Goal: Transaction & Acquisition: Purchase product/service

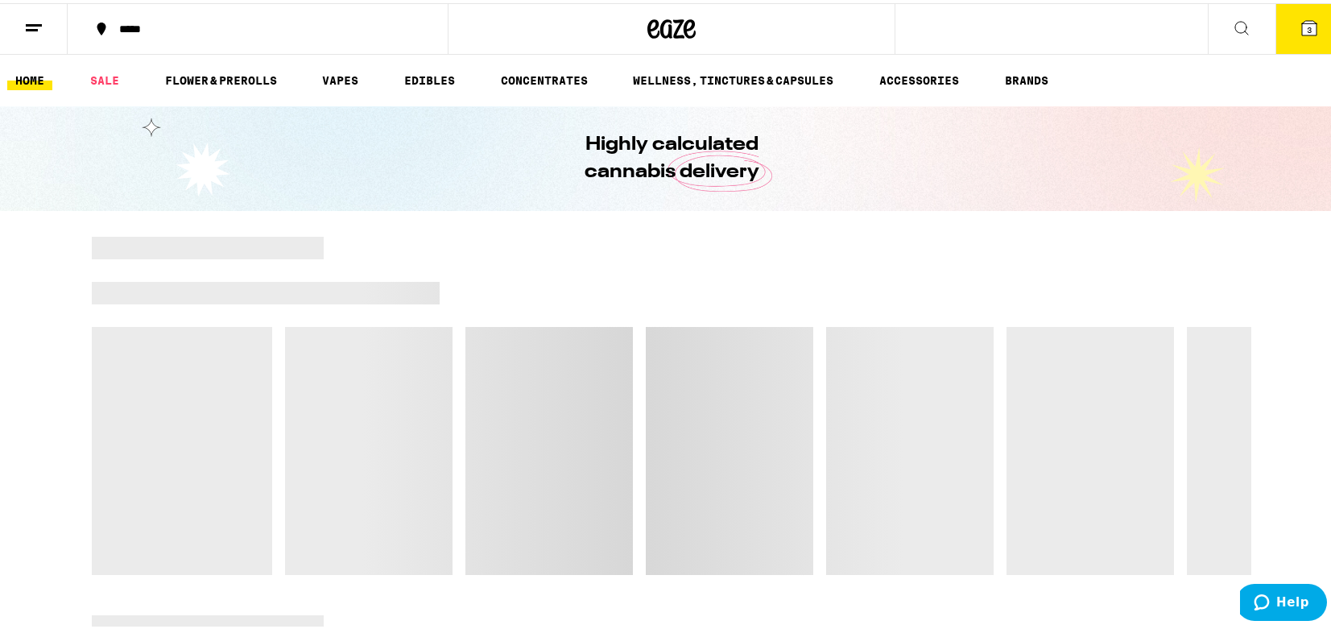
click at [1282, 19] on button "3" at bounding box center [1309, 26] width 68 height 50
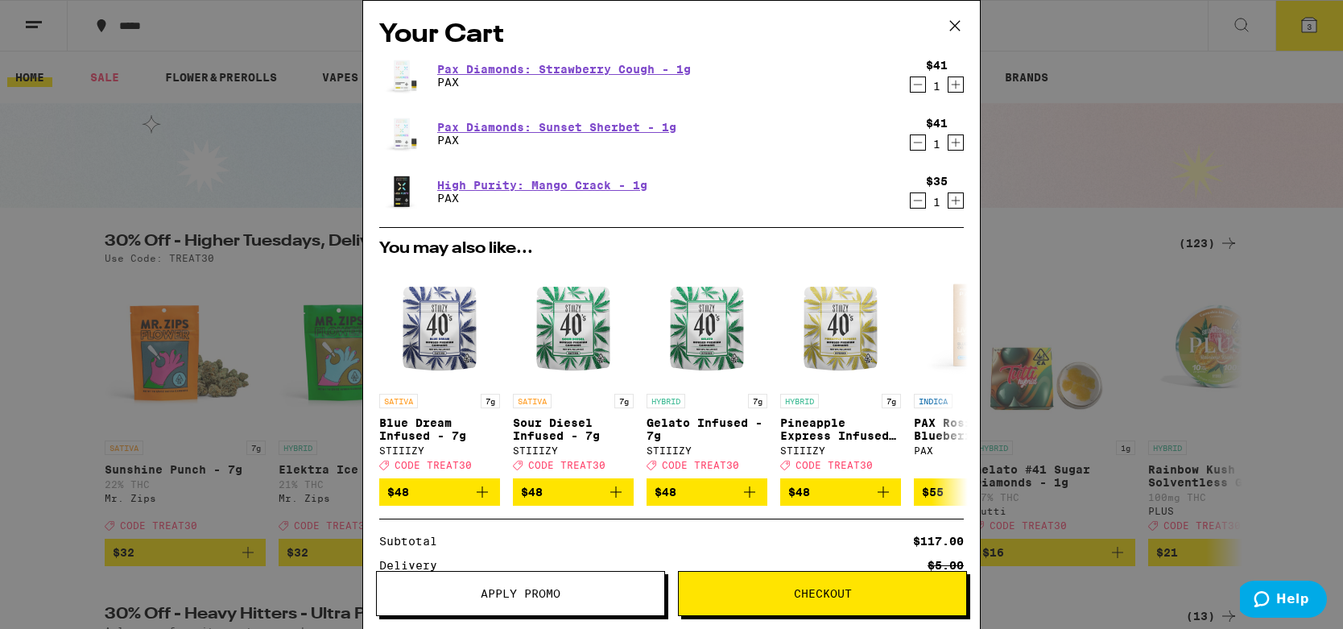
click at [913, 86] on button "Decrement" at bounding box center [918, 84] width 16 height 16
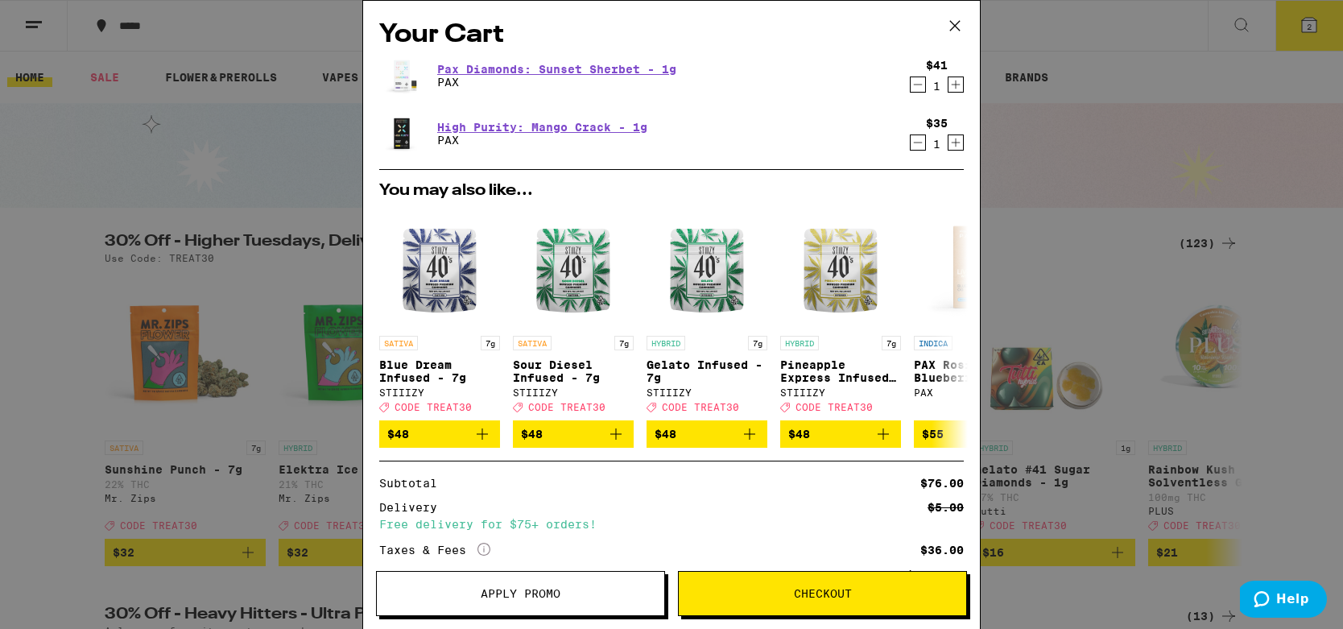
click at [910, 94] on icon "Decrement" at bounding box center [917, 84] width 14 height 19
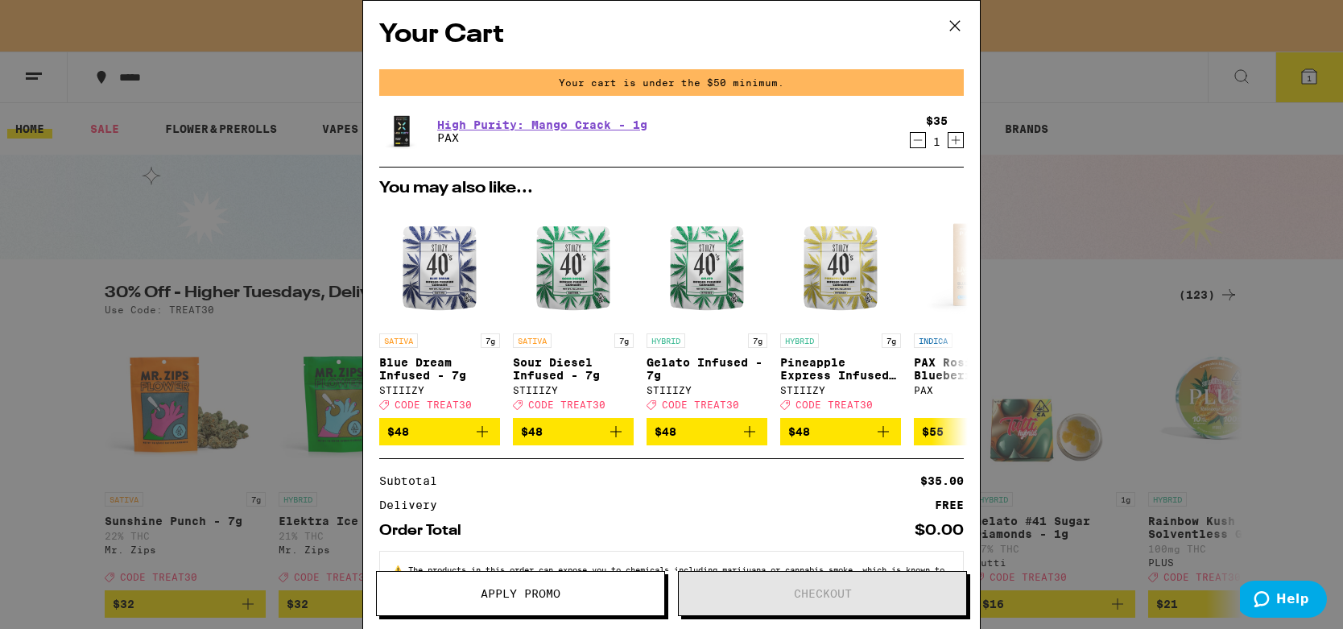
click at [959, 22] on icon at bounding box center [955, 26] width 10 height 10
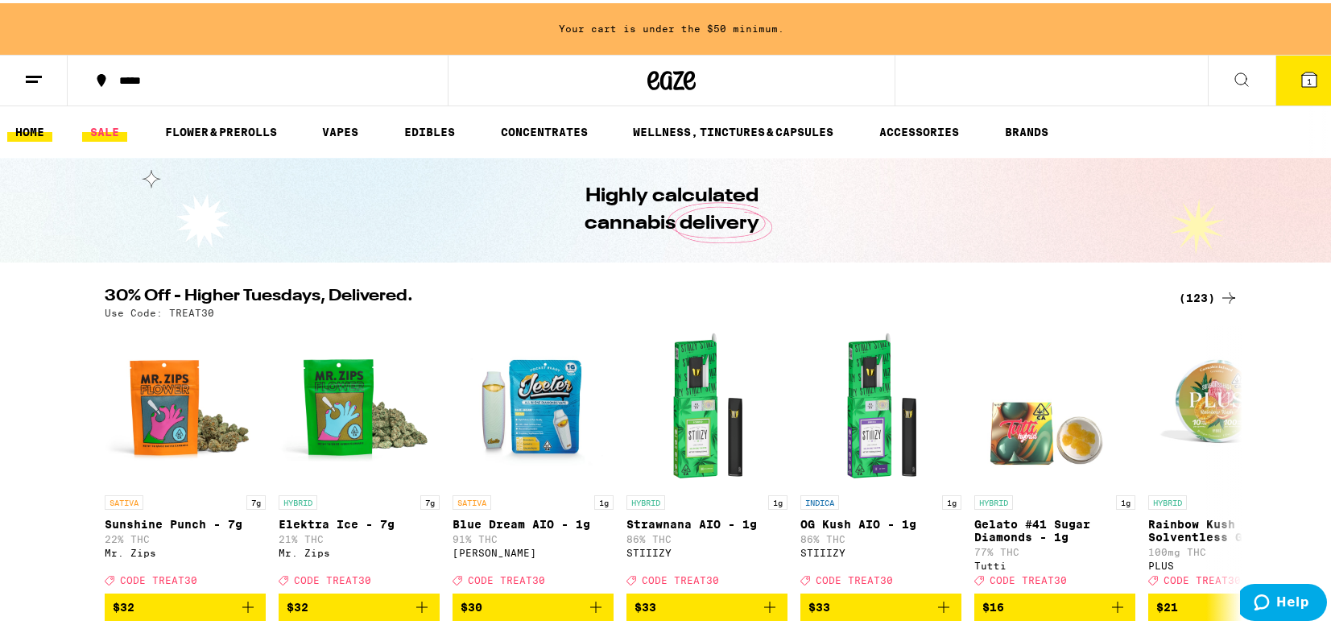
click at [116, 128] on link "SALE" at bounding box center [104, 128] width 45 height 19
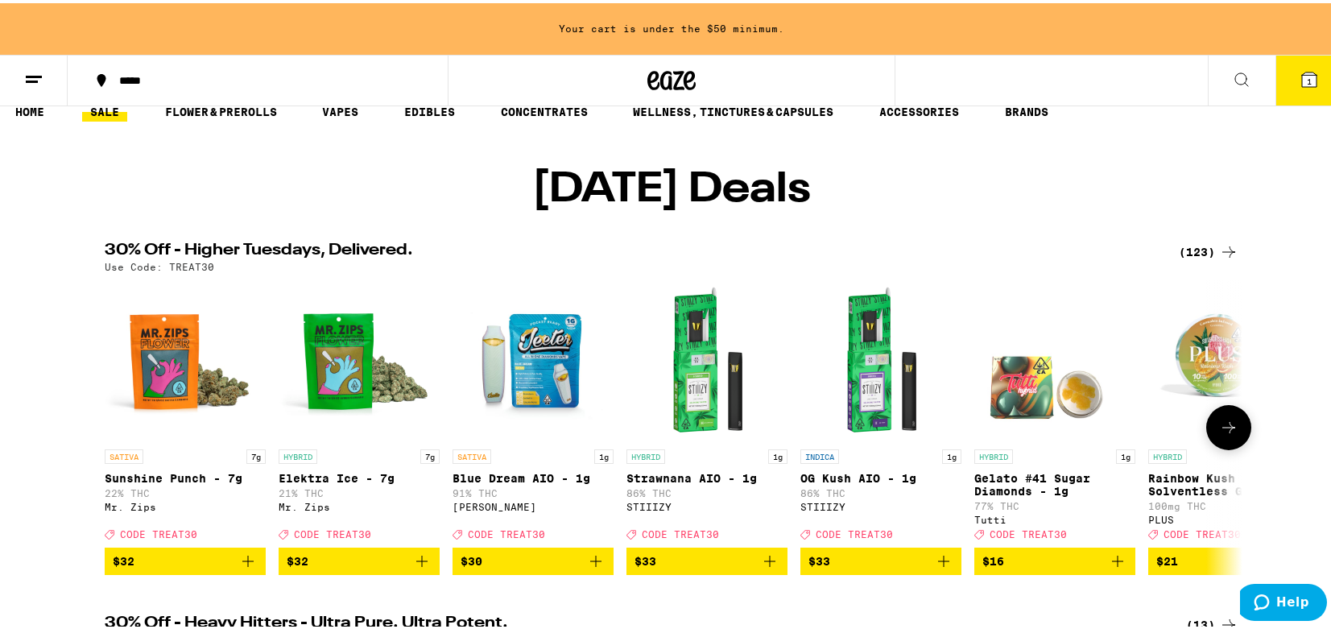
scroll to position [19, 0]
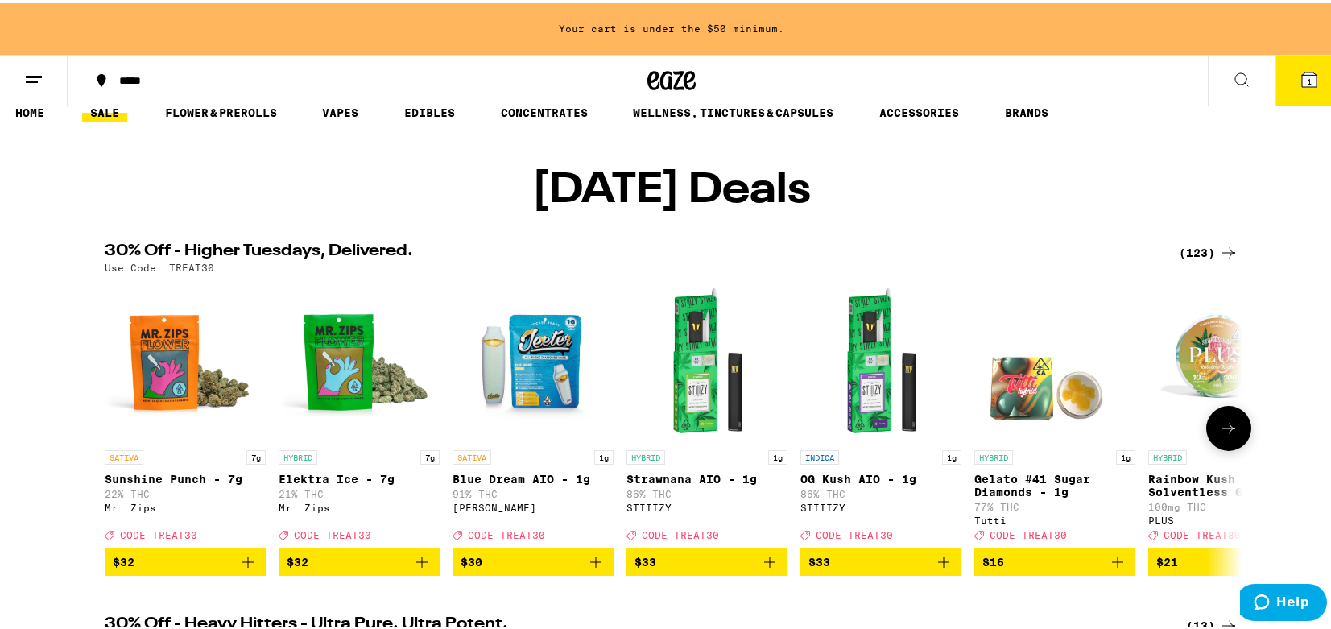
click at [1233, 446] on button at bounding box center [1228, 425] width 45 height 45
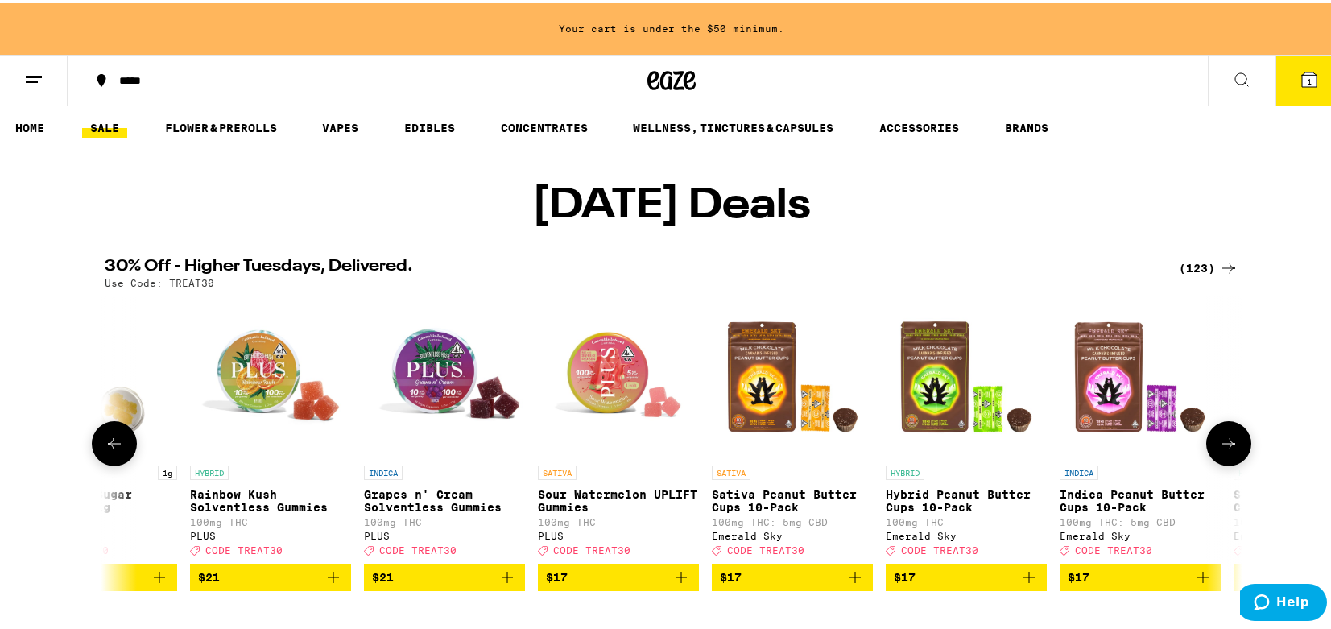
scroll to position [0, 0]
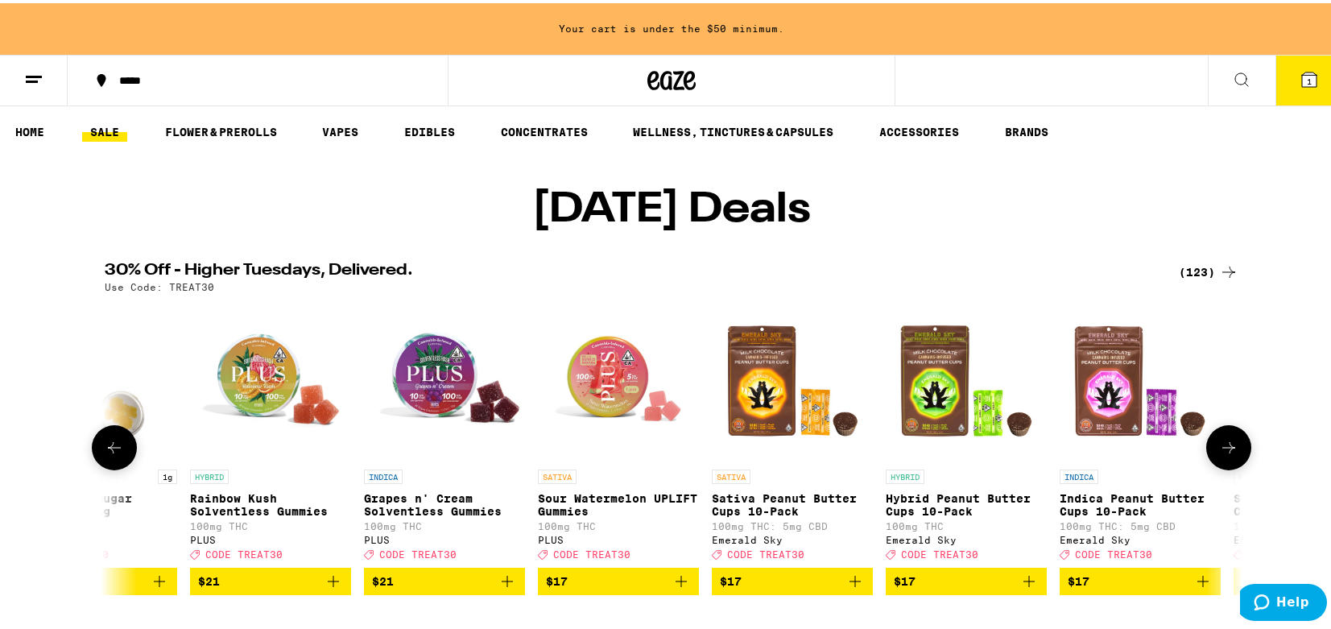
click at [1233, 446] on div at bounding box center [1228, 444] width 45 height 45
click at [1224, 454] on icon at bounding box center [1228, 444] width 19 height 19
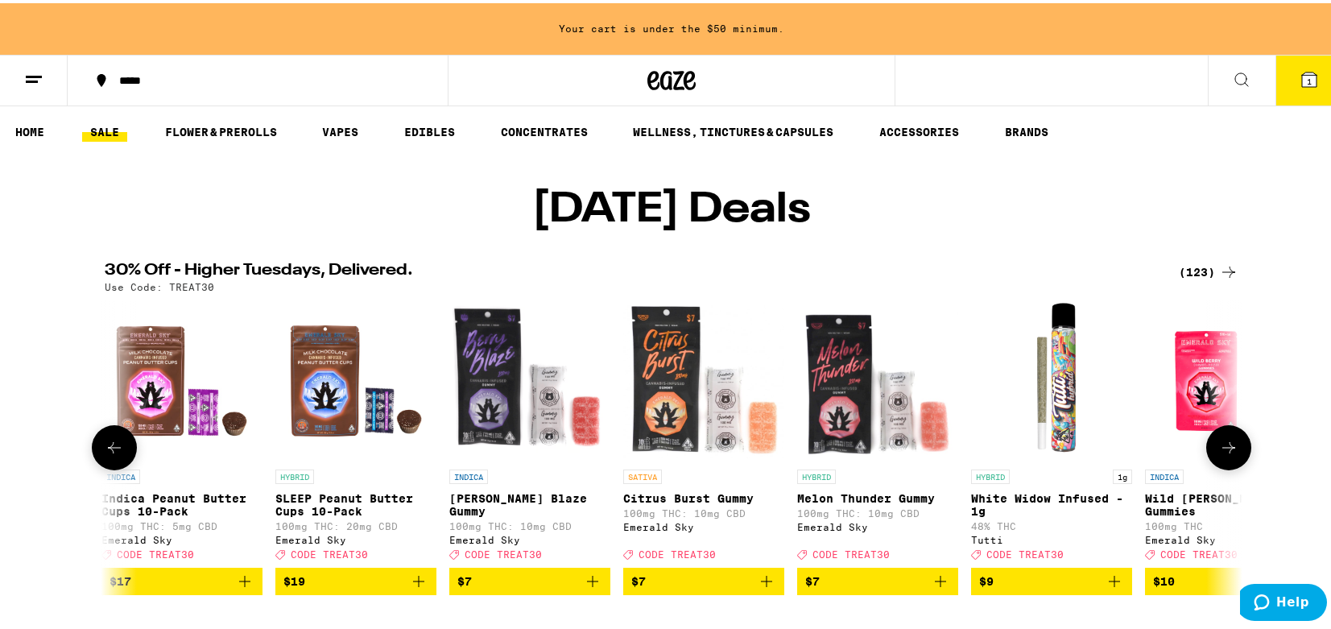
click at [1224, 454] on icon at bounding box center [1228, 444] width 19 height 19
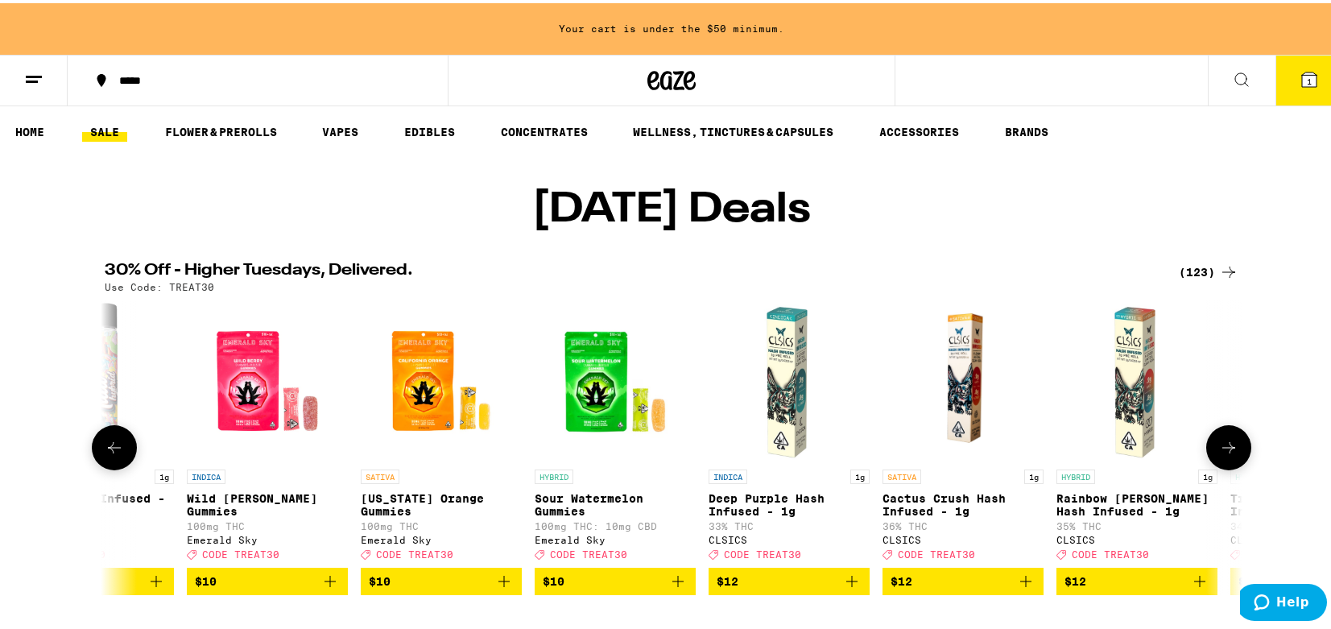
click at [1224, 454] on icon at bounding box center [1228, 444] width 19 height 19
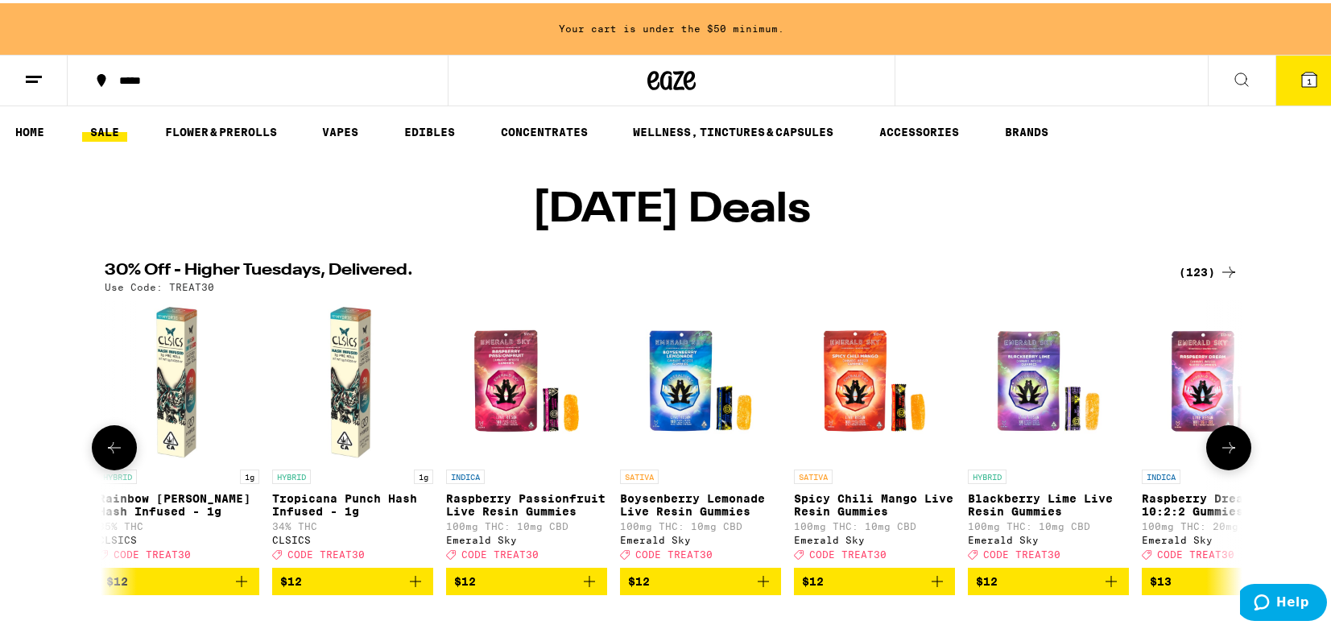
click at [1224, 454] on icon at bounding box center [1228, 444] width 19 height 19
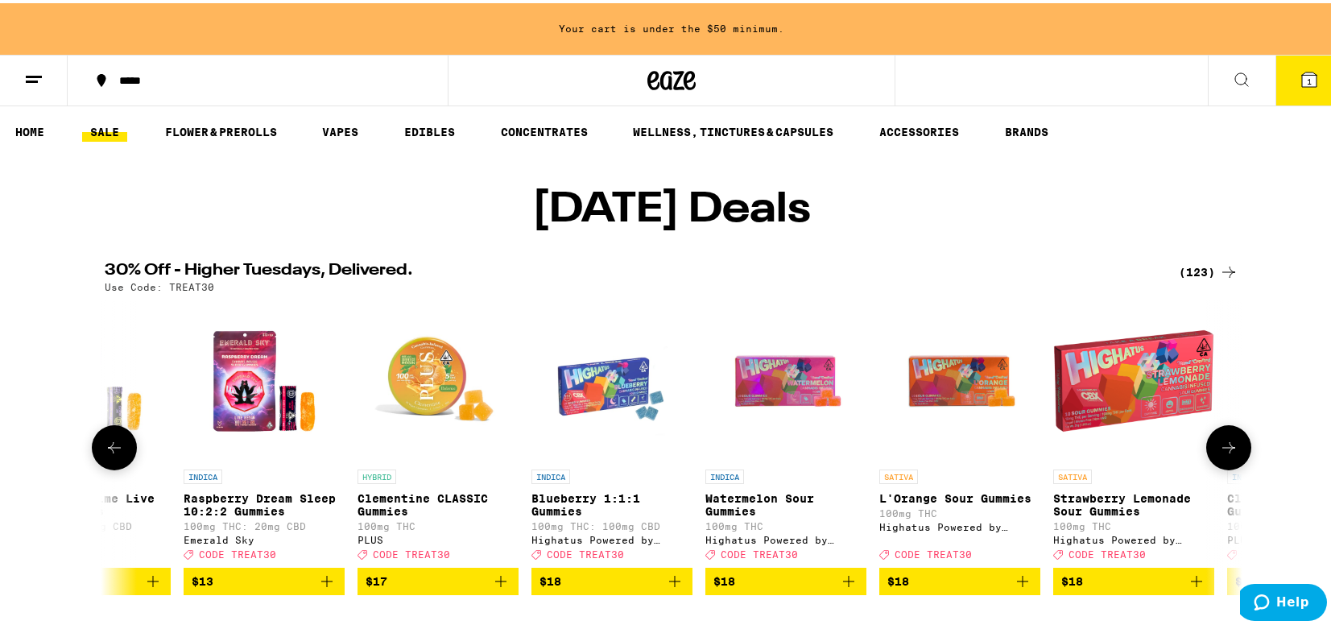
click at [1224, 454] on icon at bounding box center [1228, 444] width 19 height 19
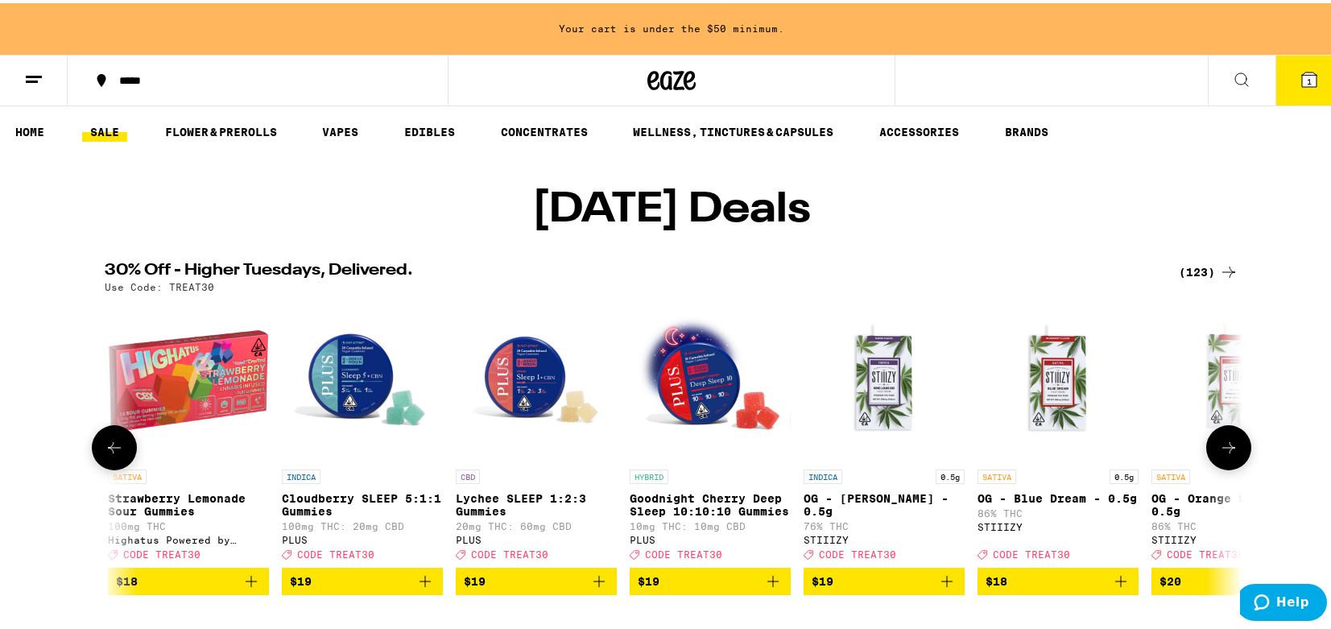
click at [1224, 454] on icon at bounding box center [1228, 444] width 19 height 19
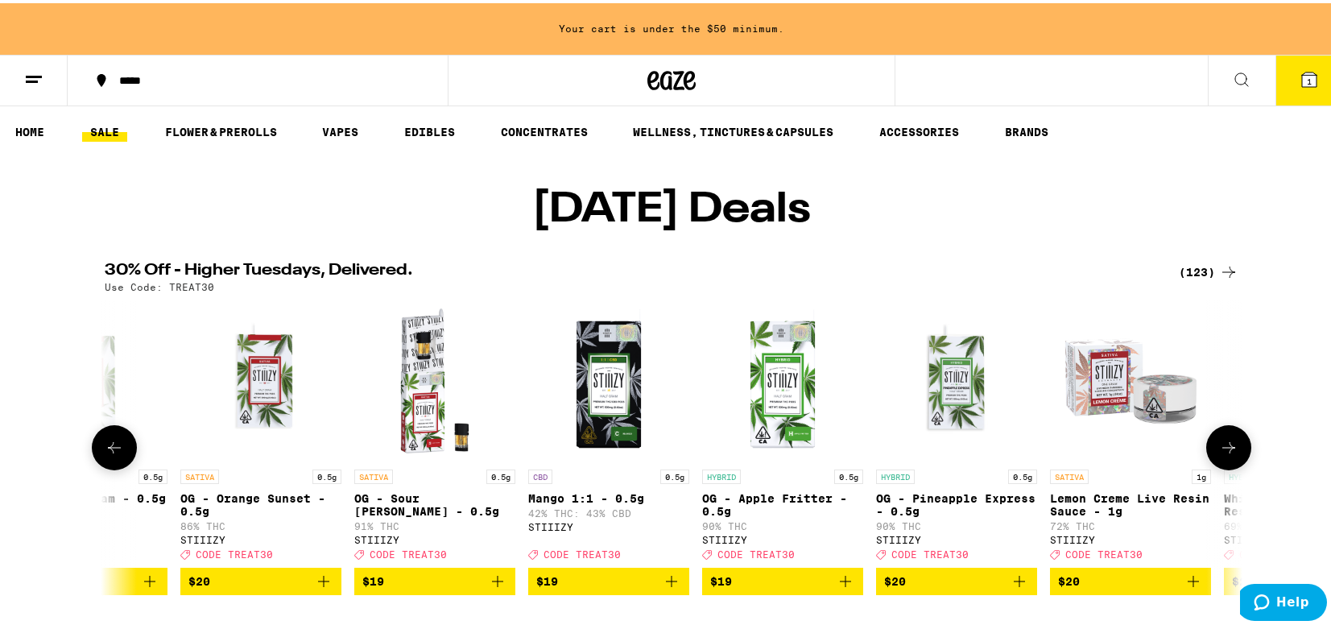
click at [1224, 454] on icon at bounding box center [1228, 444] width 19 height 19
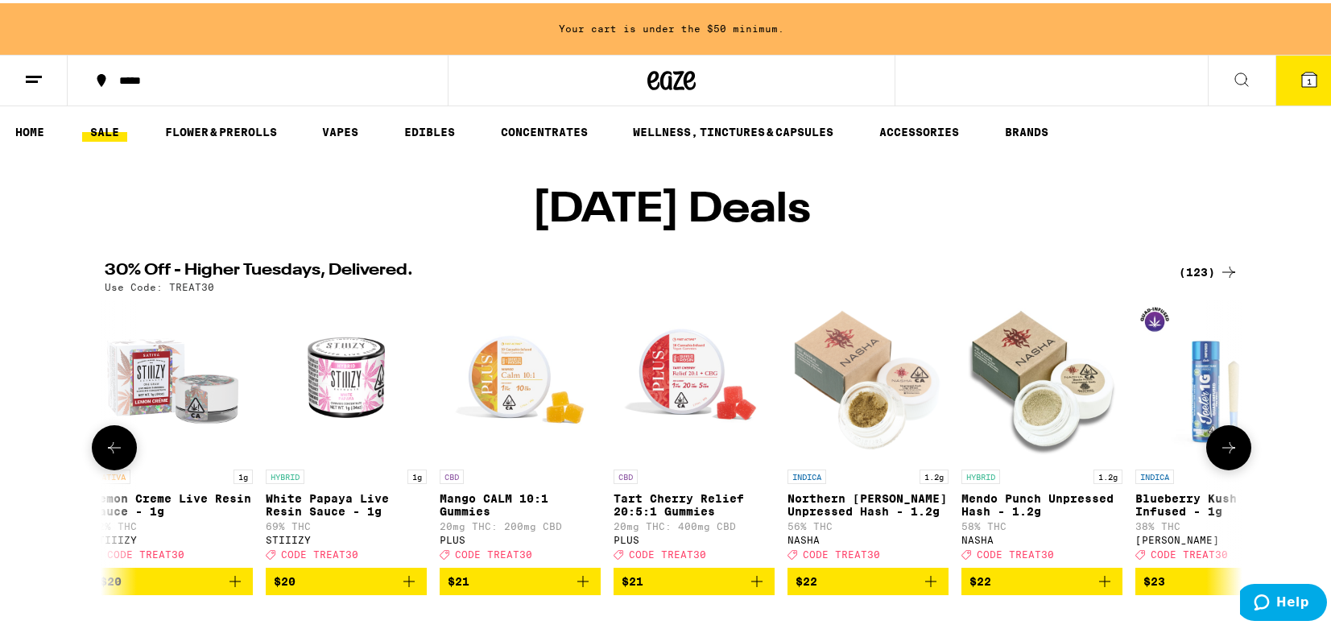
click at [1224, 454] on icon at bounding box center [1228, 444] width 19 height 19
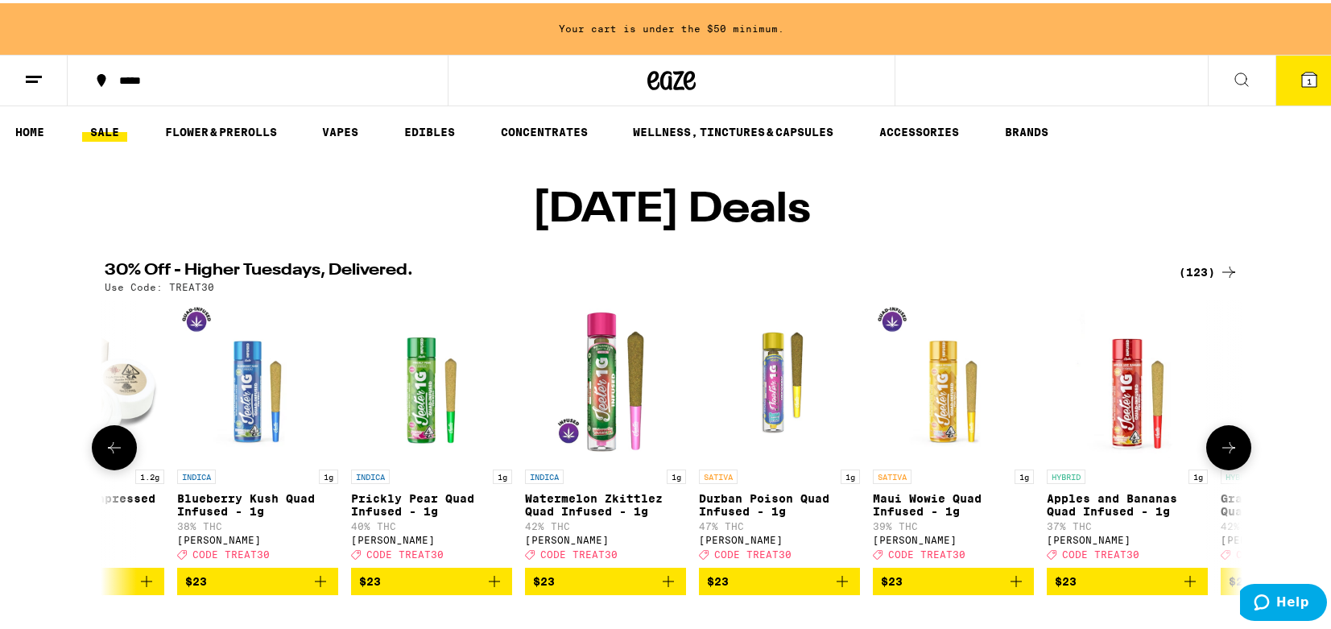
click at [1224, 454] on icon at bounding box center [1228, 444] width 19 height 19
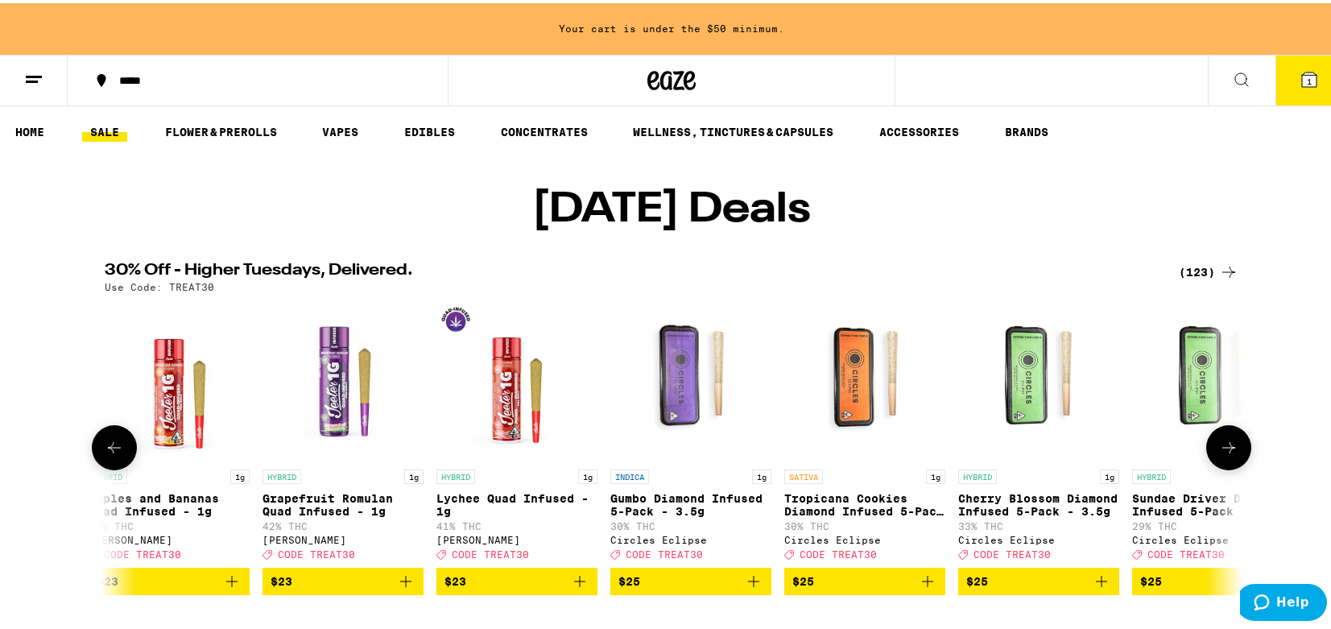
click at [1224, 454] on icon at bounding box center [1228, 444] width 19 height 19
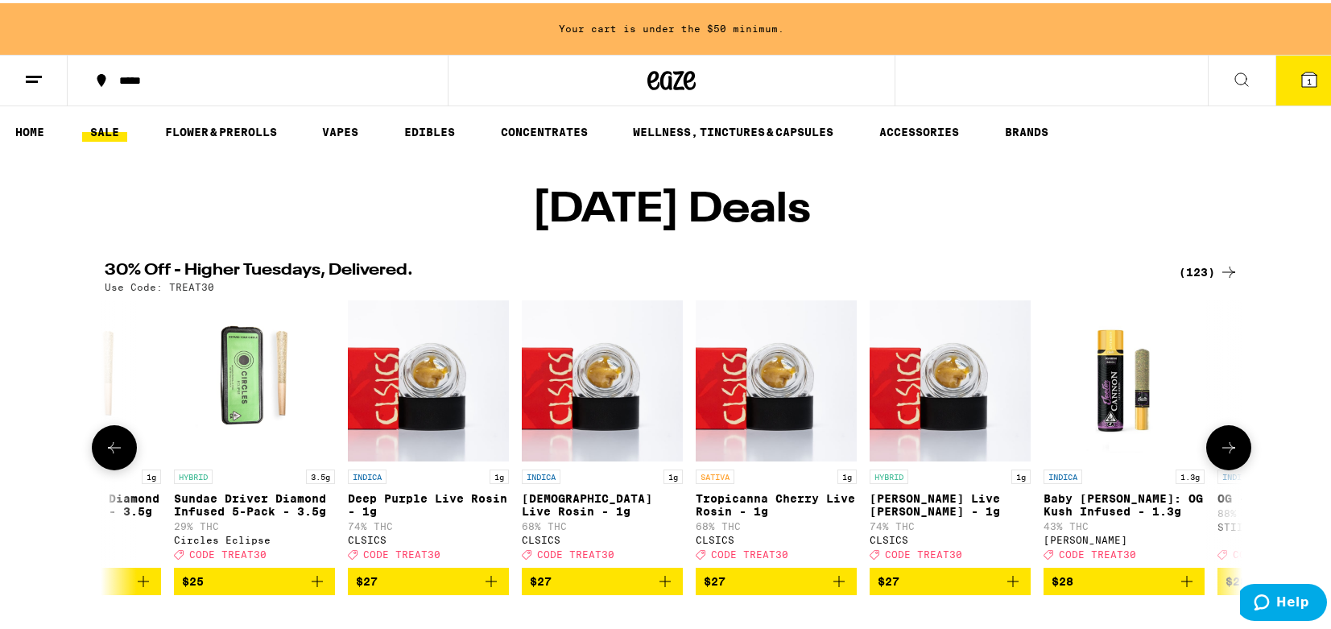
click at [1224, 454] on icon at bounding box center [1228, 444] width 19 height 19
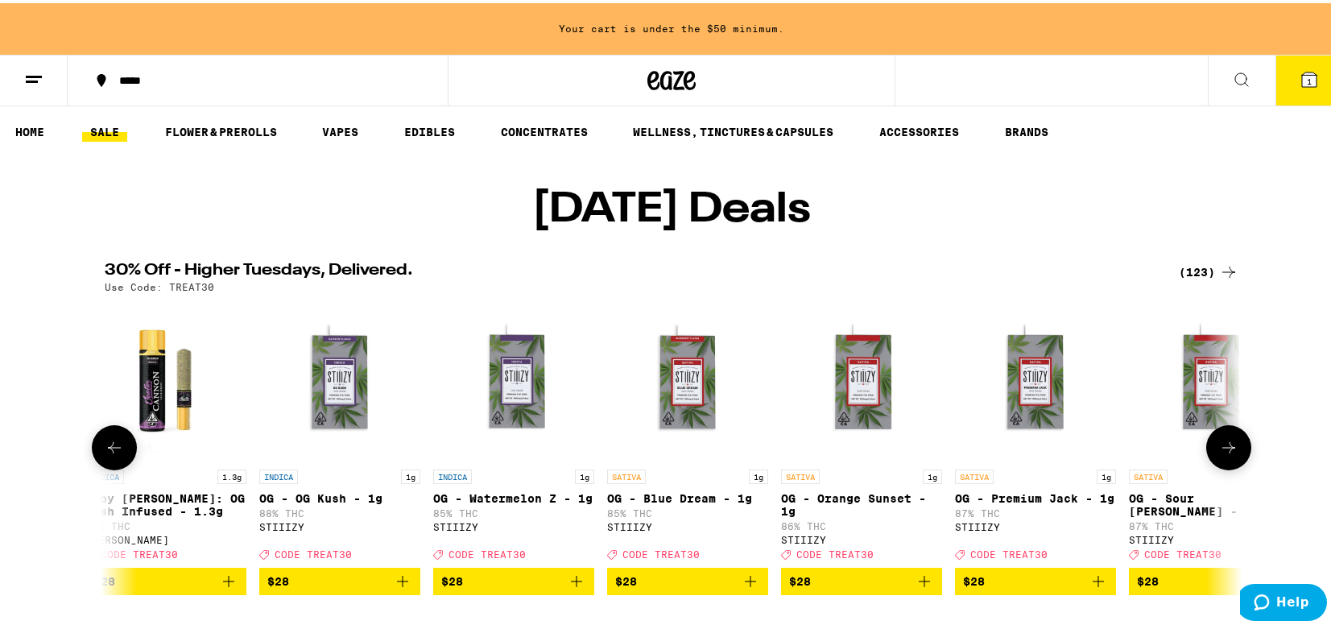
click at [1224, 454] on icon at bounding box center [1228, 444] width 19 height 19
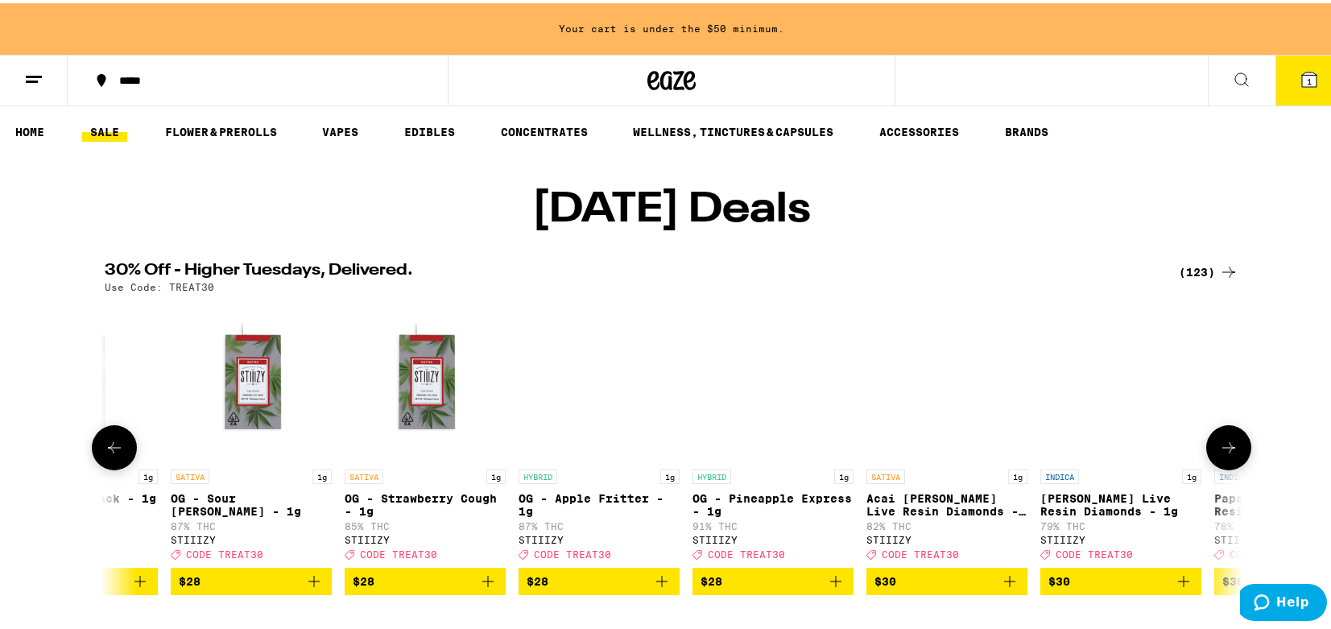
click at [1224, 454] on icon at bounding box center [1228, 444] width 19 height 19
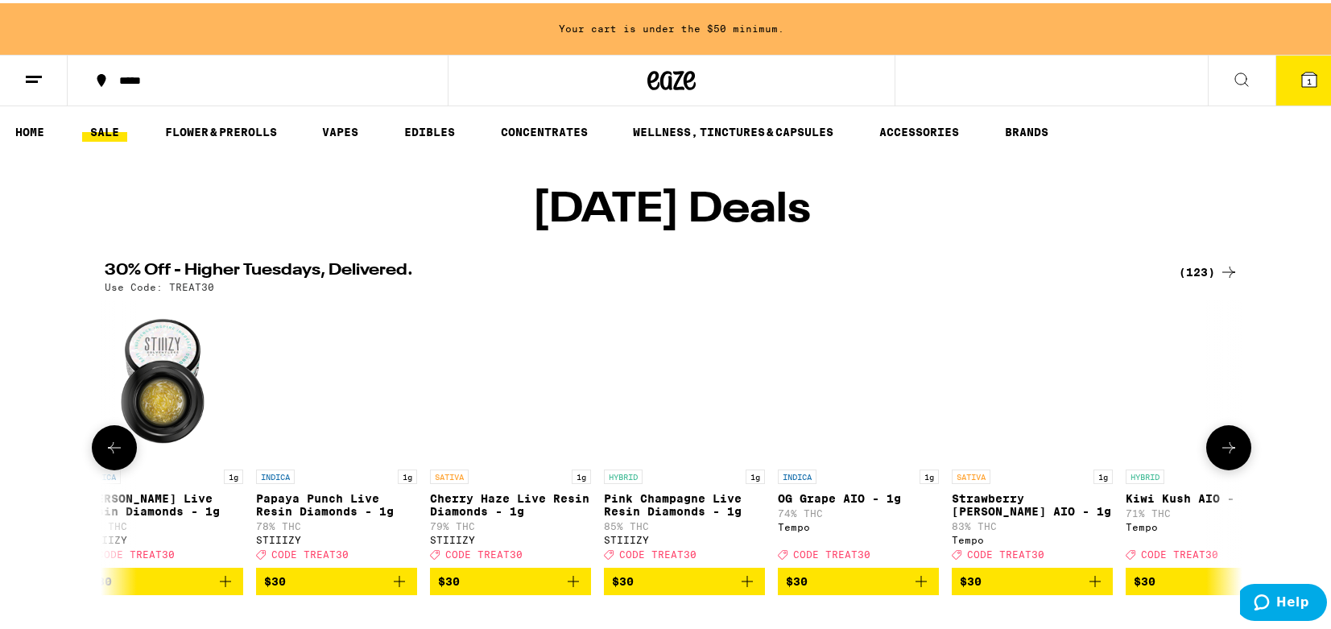
click at [1224, 454] on icon at bounding box center [1228, 444] width 19 height 19
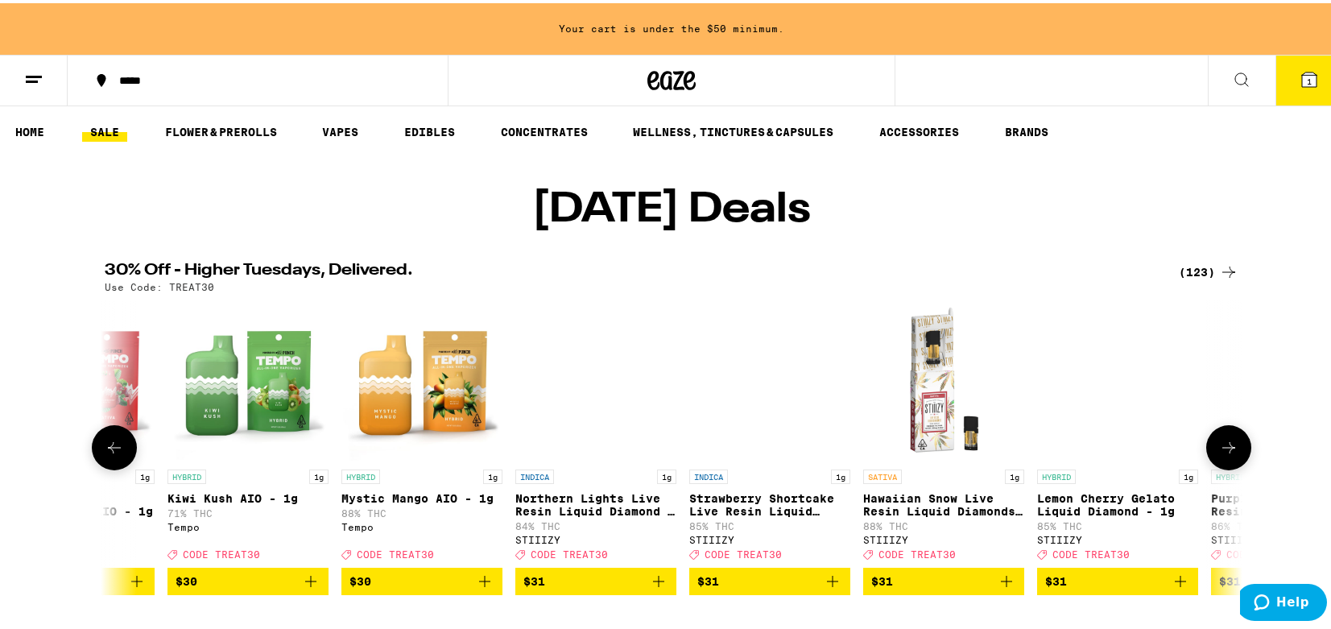
click at [1224, 454] on icon at bounding box center [1228, 444] width 19 height 19
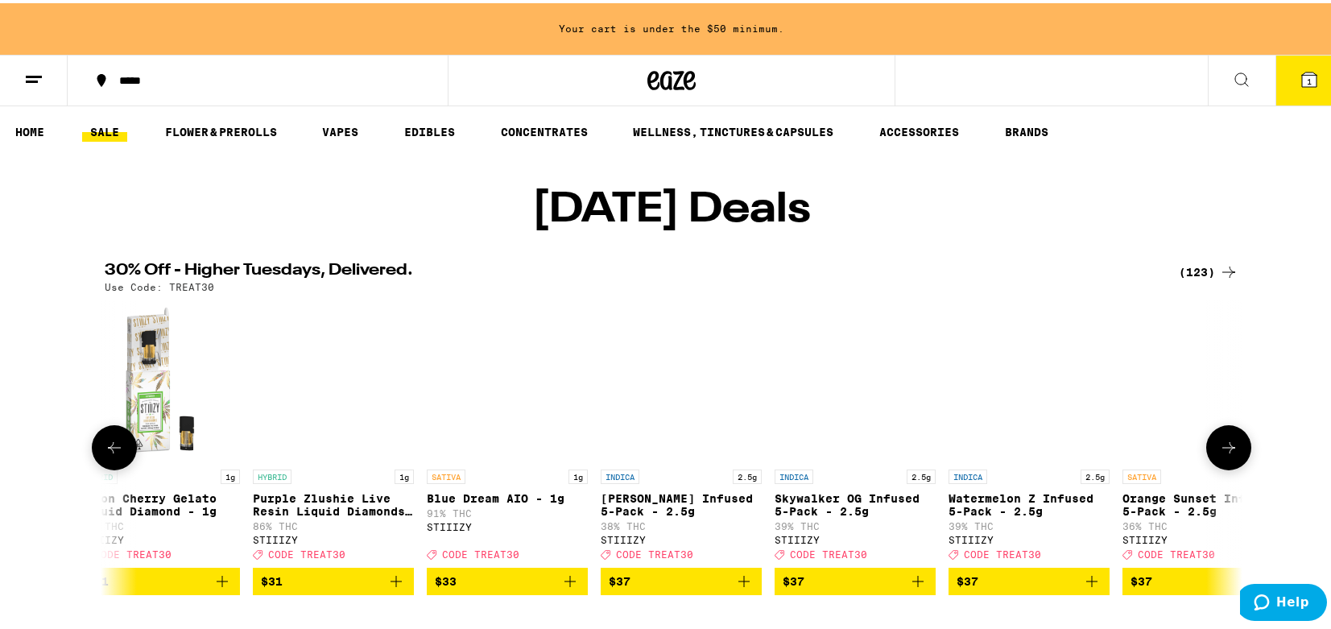
click at [1224, 454] on icon at bounding box center [1228, 444] width 19 height 19
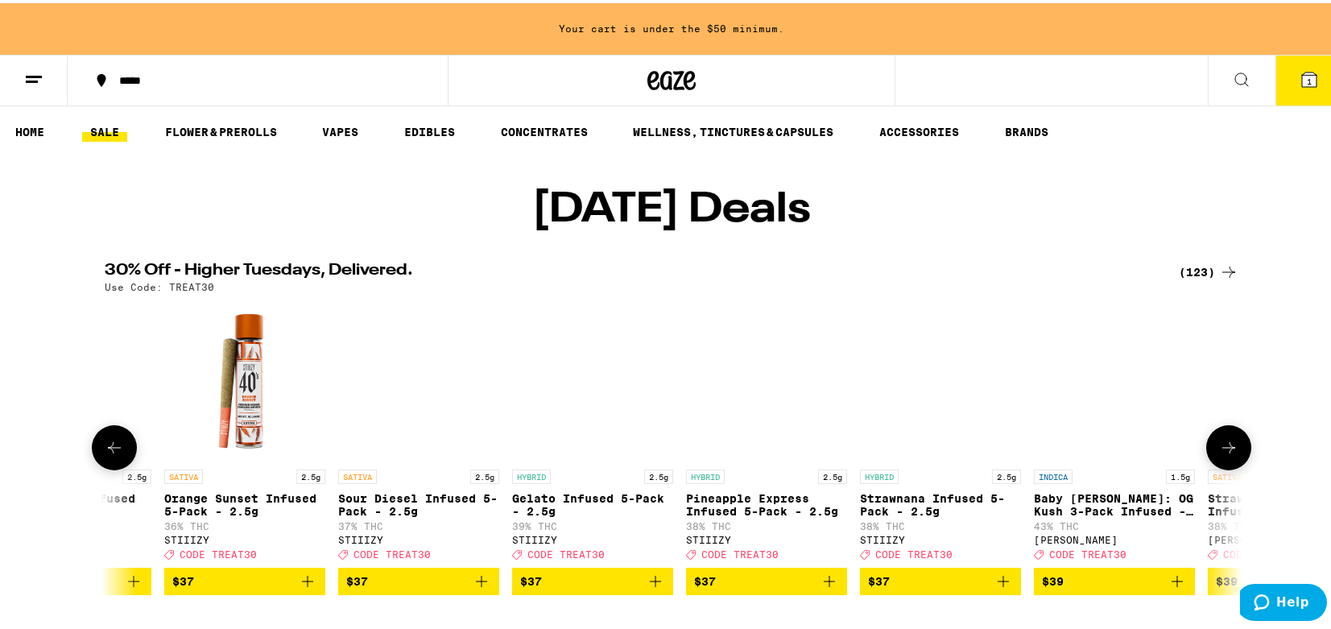
click at [1224, 454] on icon at bounding box center [1228, 444] width 19 height 19
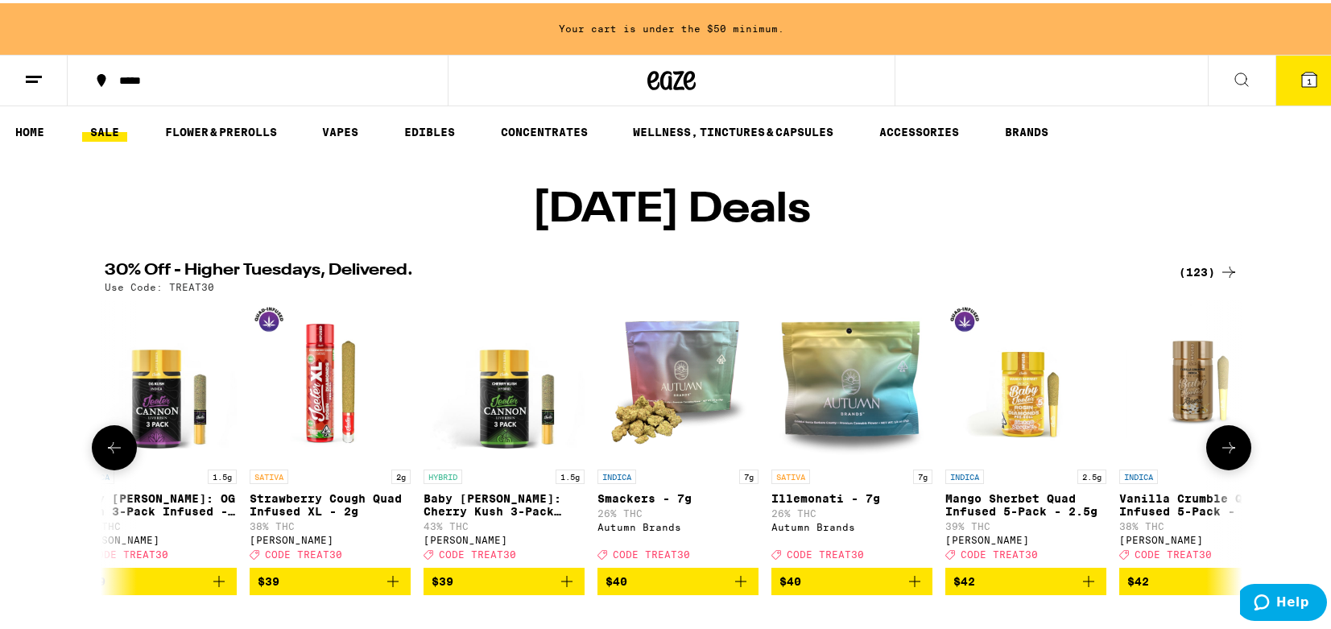
click at [1224, 454] on icon at bounding box center [1228, 444] width 19 height 19
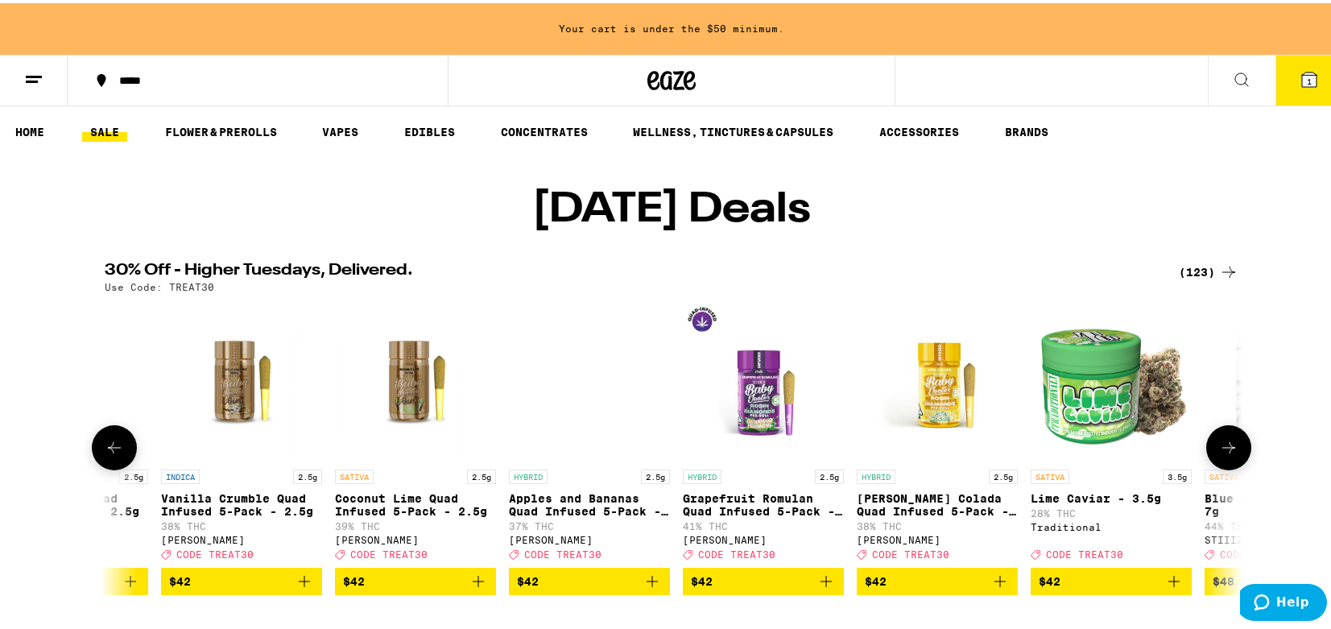
click at [1224, 454] on icon at bounding box center [1228, 444] width 19 height 19
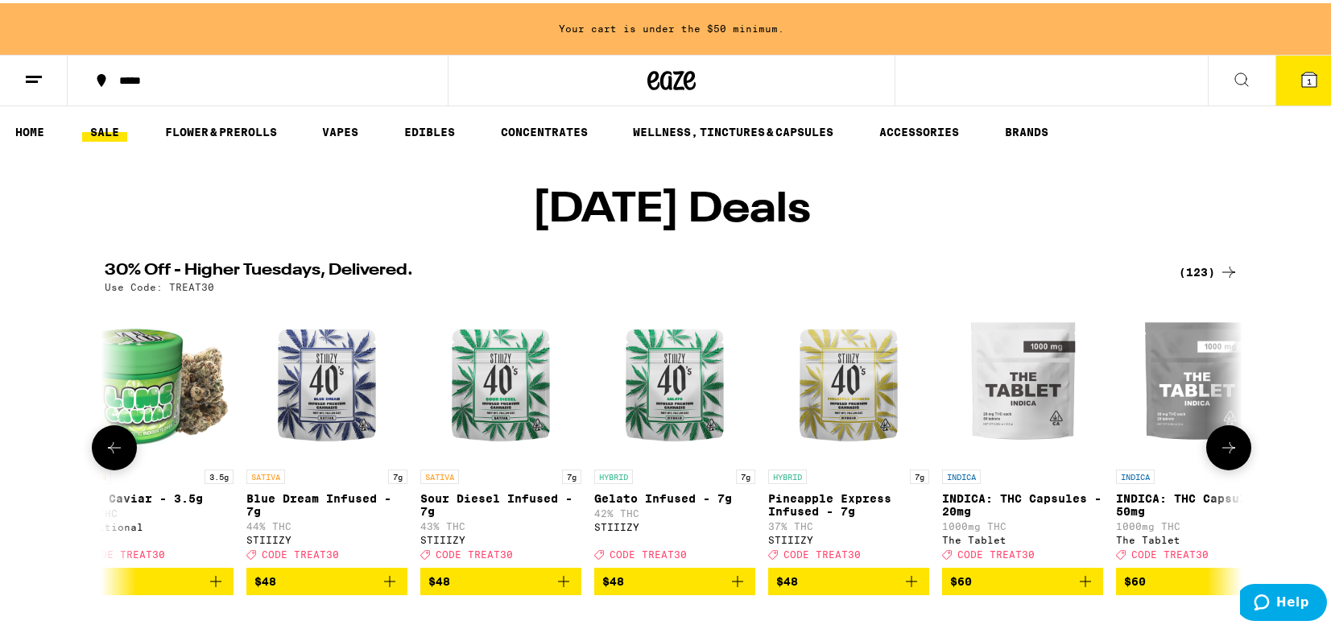
click at [1224, 454] on icon at bounding box center [1228, 444] width 19 height 19
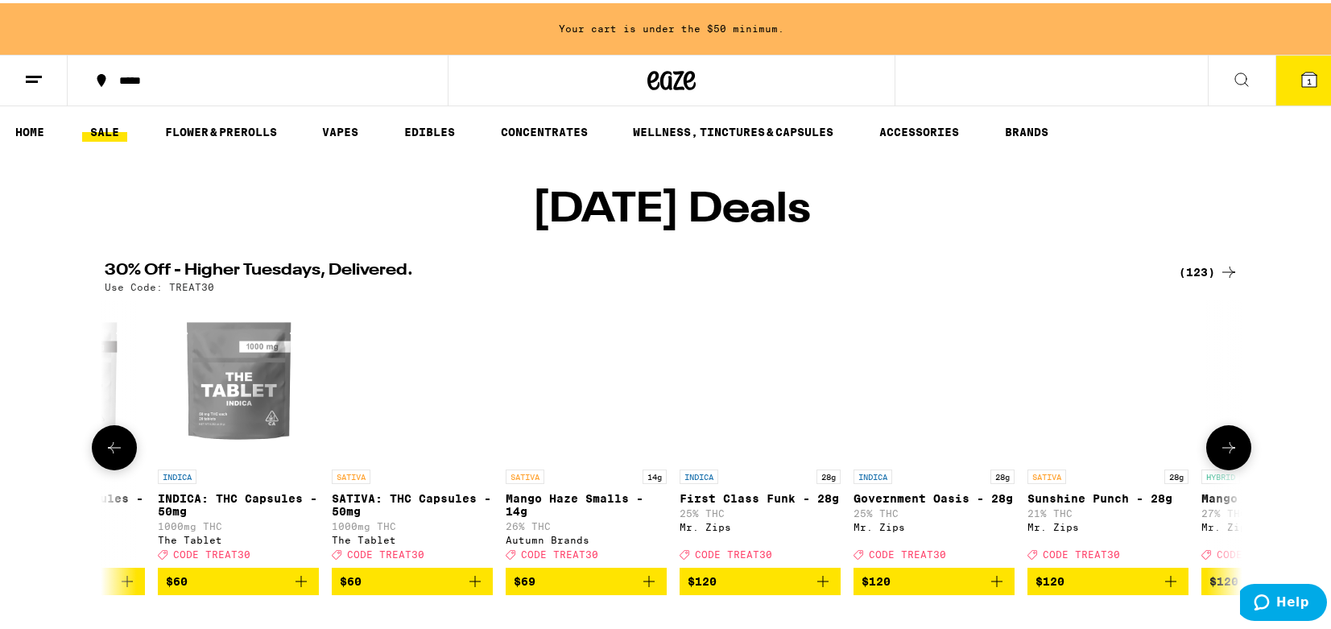
click at [1224, 454] on icon at bounding box center [1228, 444] width 19 height 19
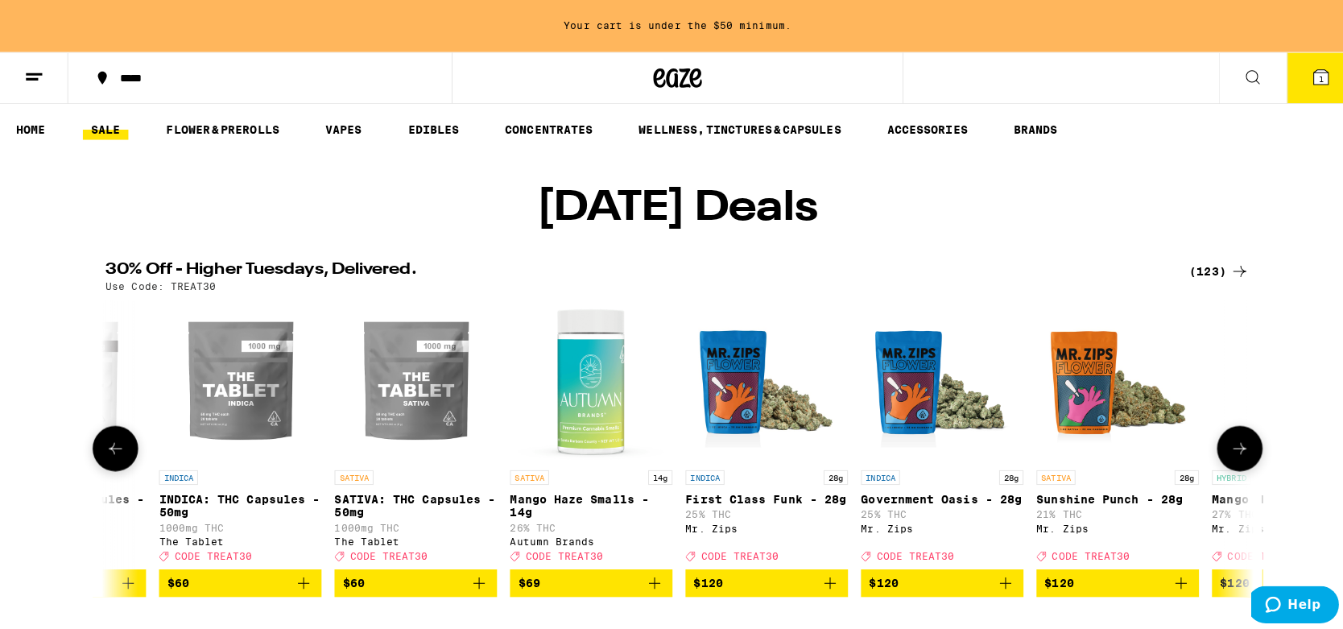
scroll to position [0, 20255]
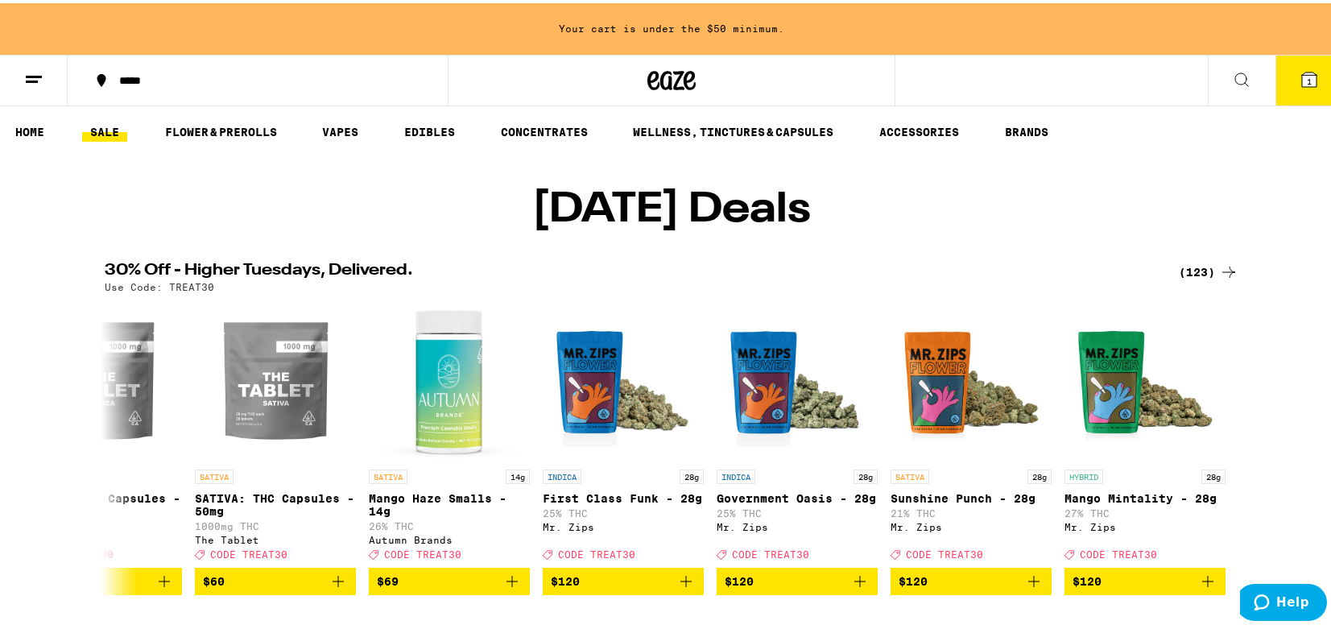
click at [1212, 87] on button at bounding box center [1242, 77] width 68 height 51
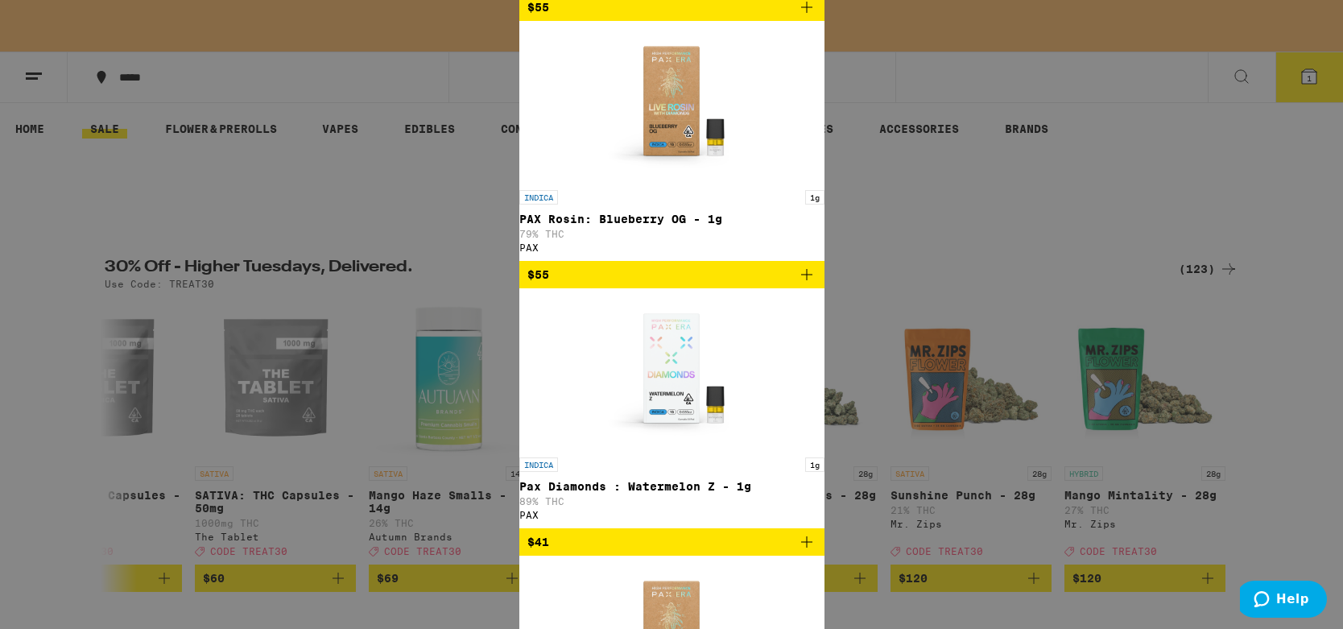
scroll to position [564, 0]
type input "pax"
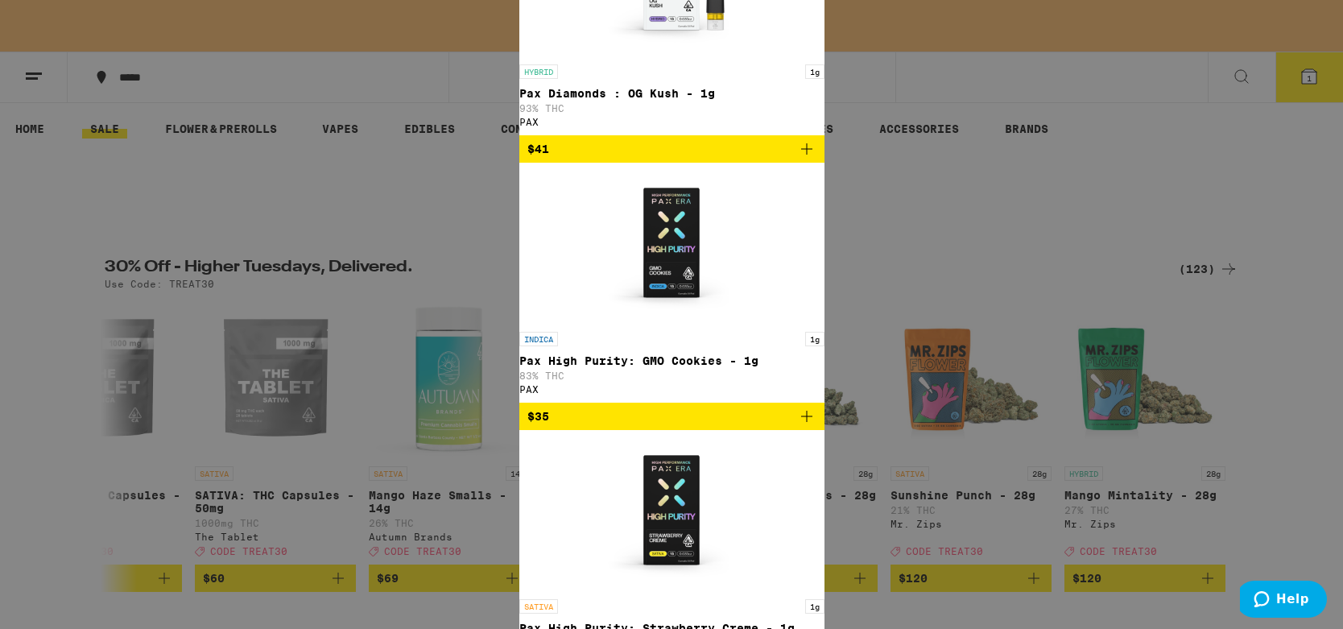
scroll to position [483, 0]
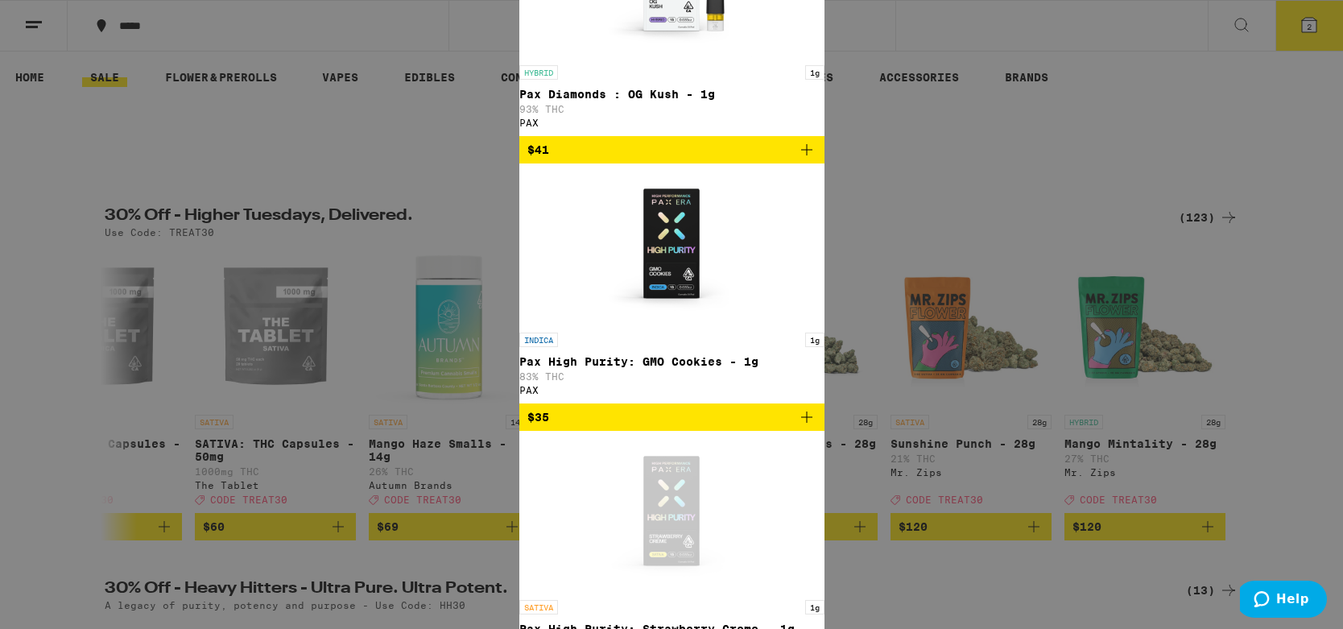
scroll to position [805, 0]
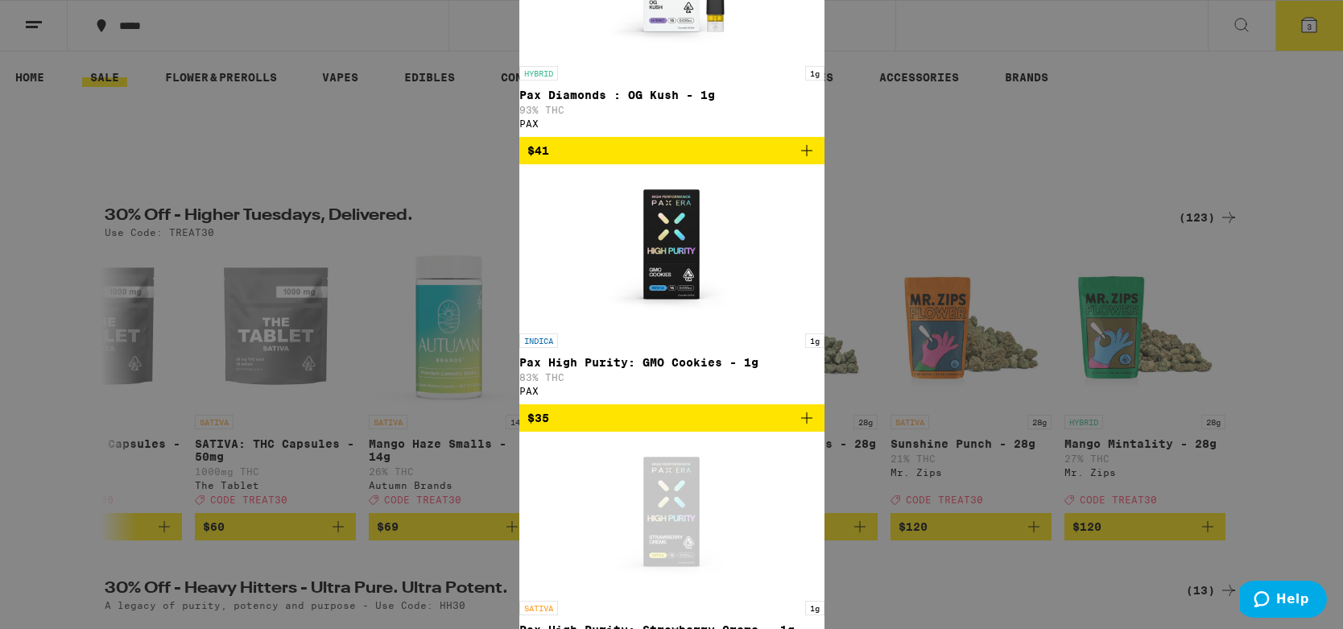
scroll to position [1284, 0]
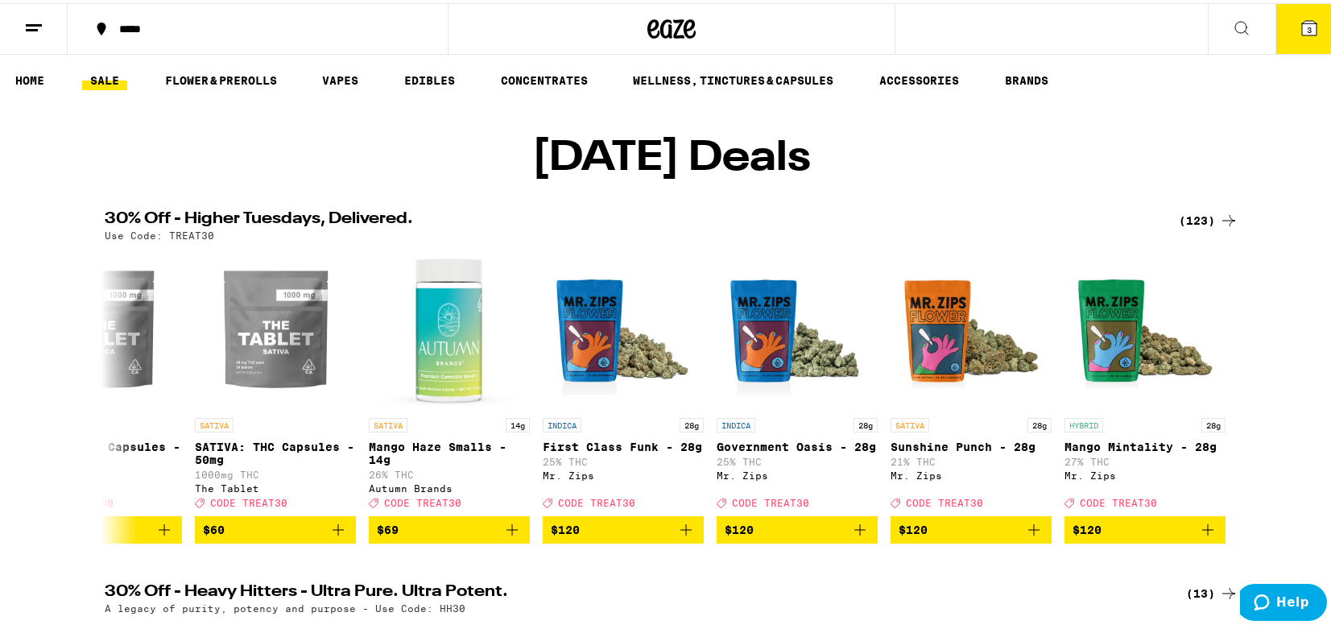
click at [1302, 27] on icon at bounding box center [1309, 25] width 14 height 14
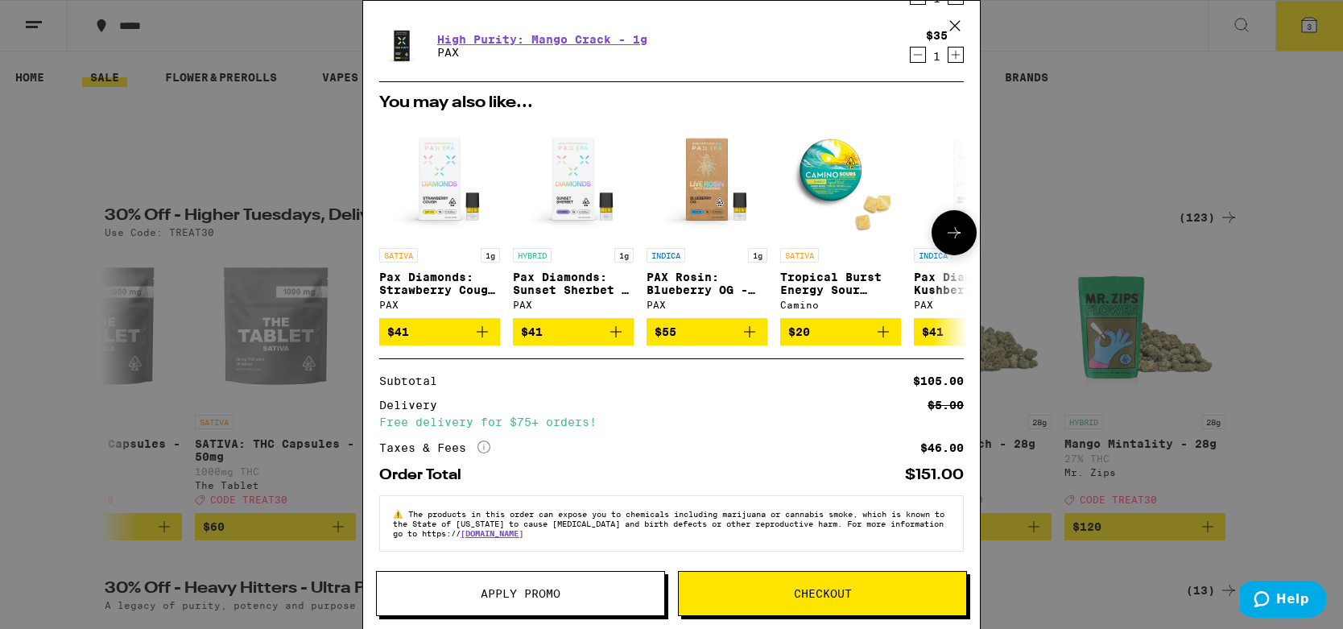
scroll to position [155, 0]
click at [485, 443] on icon at bounding box center [483, 446] width 13 height 13
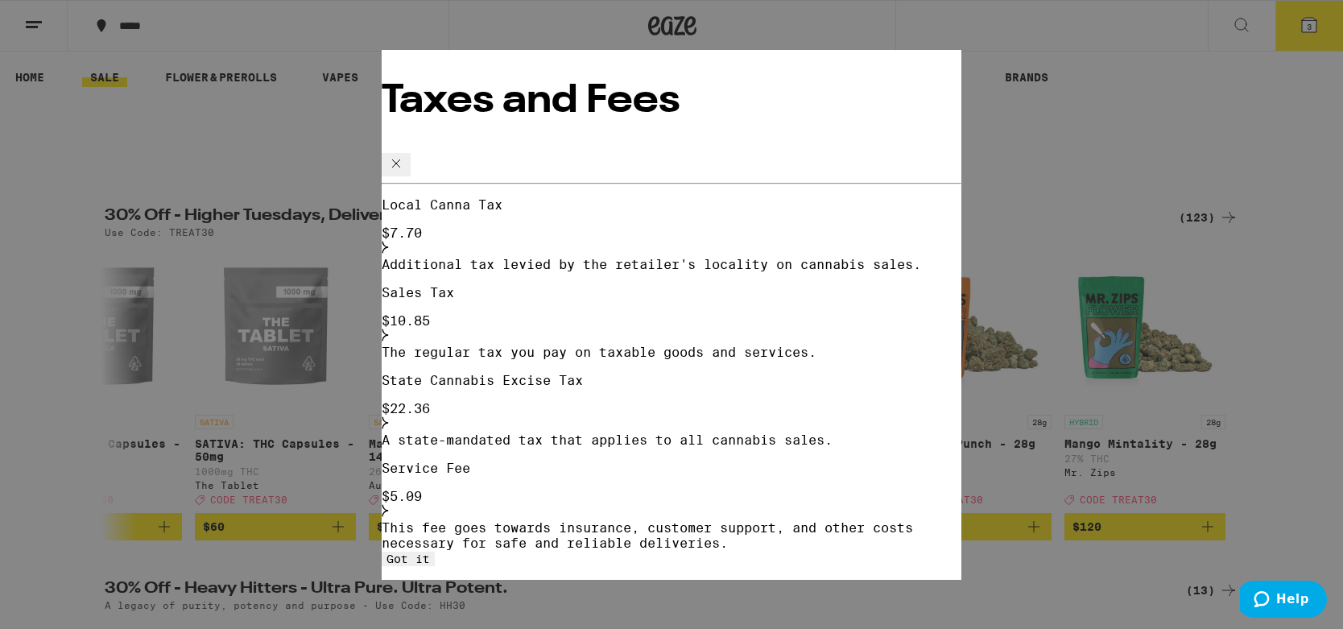
click at [435, 551] on button "Got it" at bounding box center [408, 558] width 53 height 14
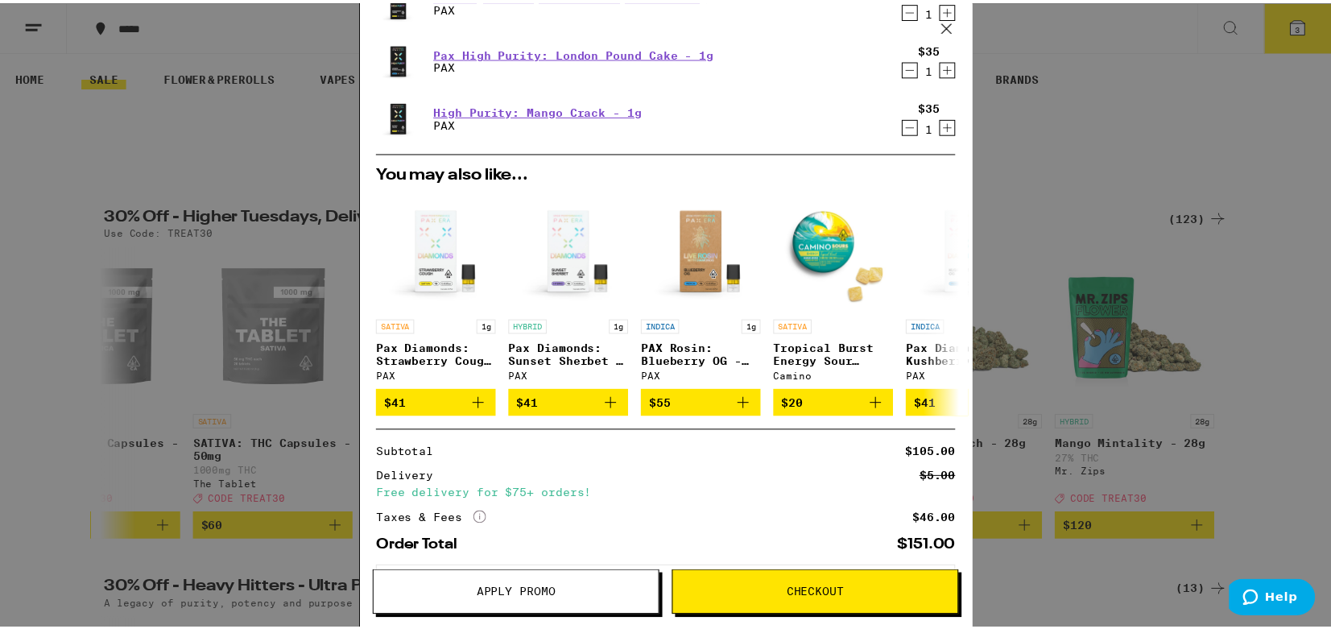
scroll to position [0, 0]
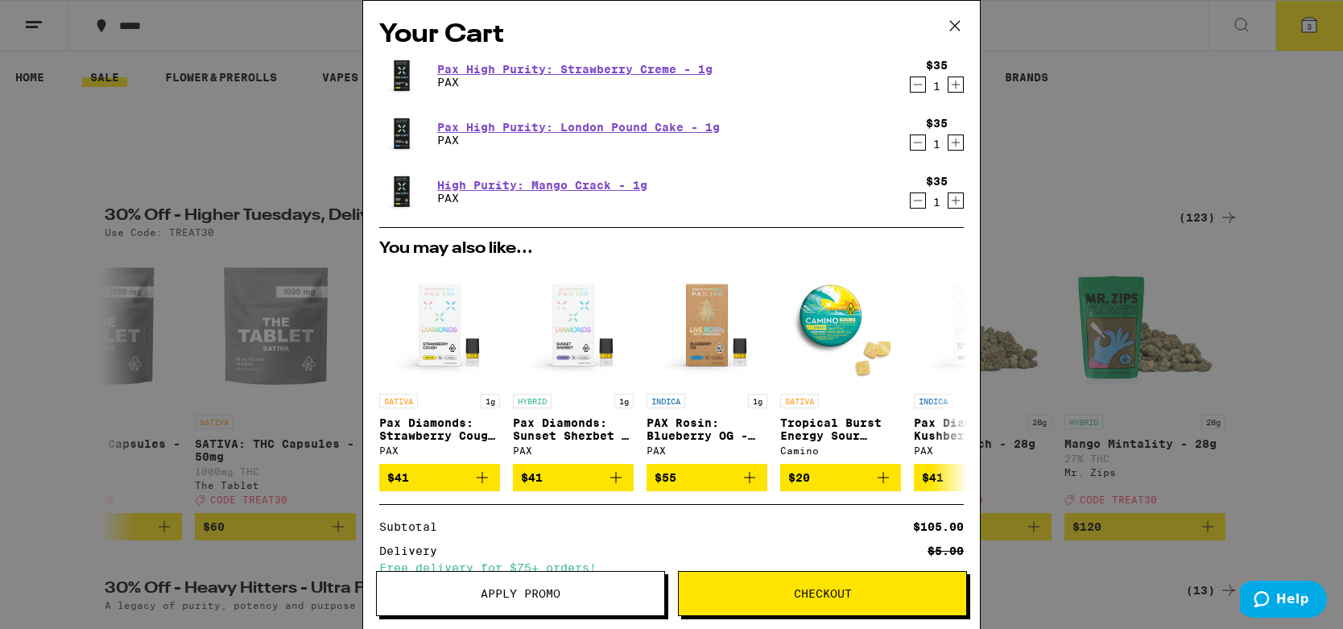
click at [799, 594] on span "Checkout" at bounding box center [823, 593] width 58 height 11
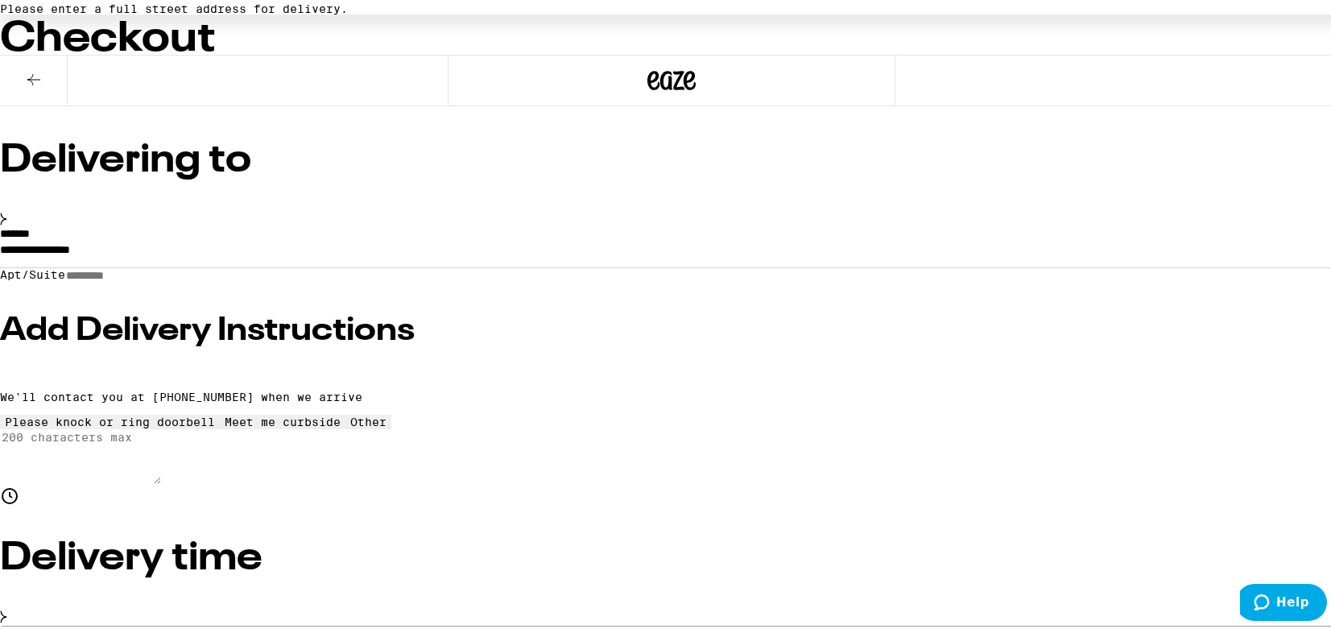
scroll to position [161, 0]
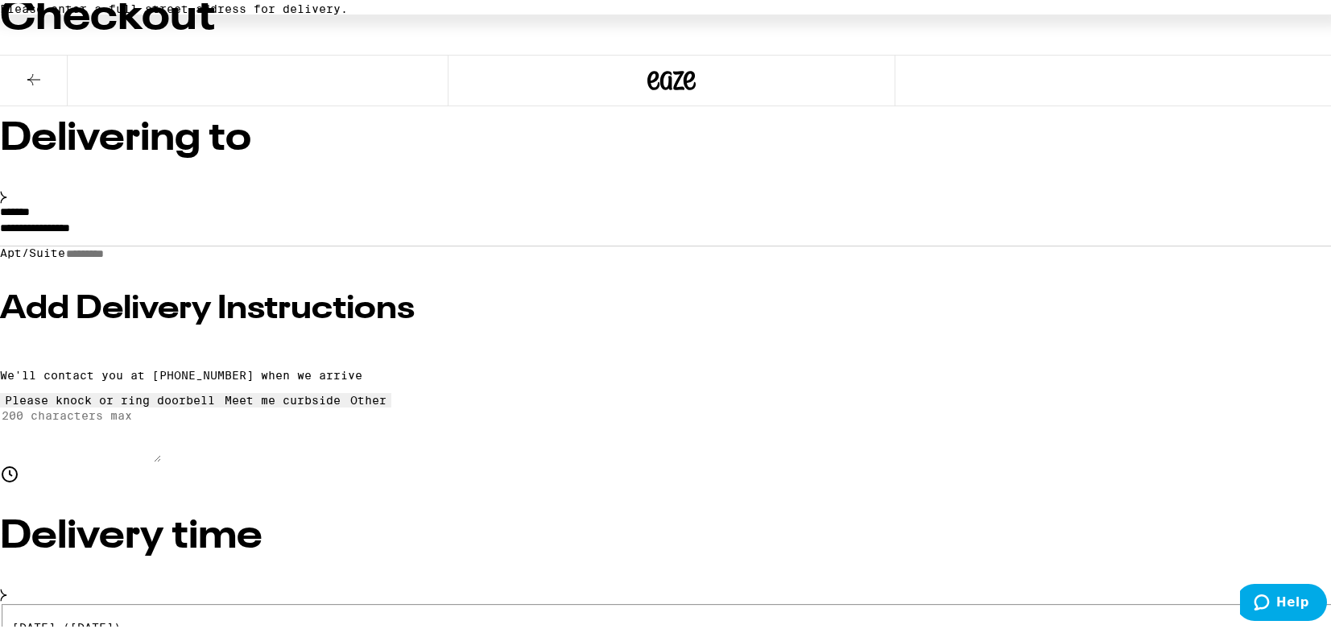
click at [326, 311] on h3 "Add Delivery Instructions" at bounding box center [671, 306] width 1343 height 32
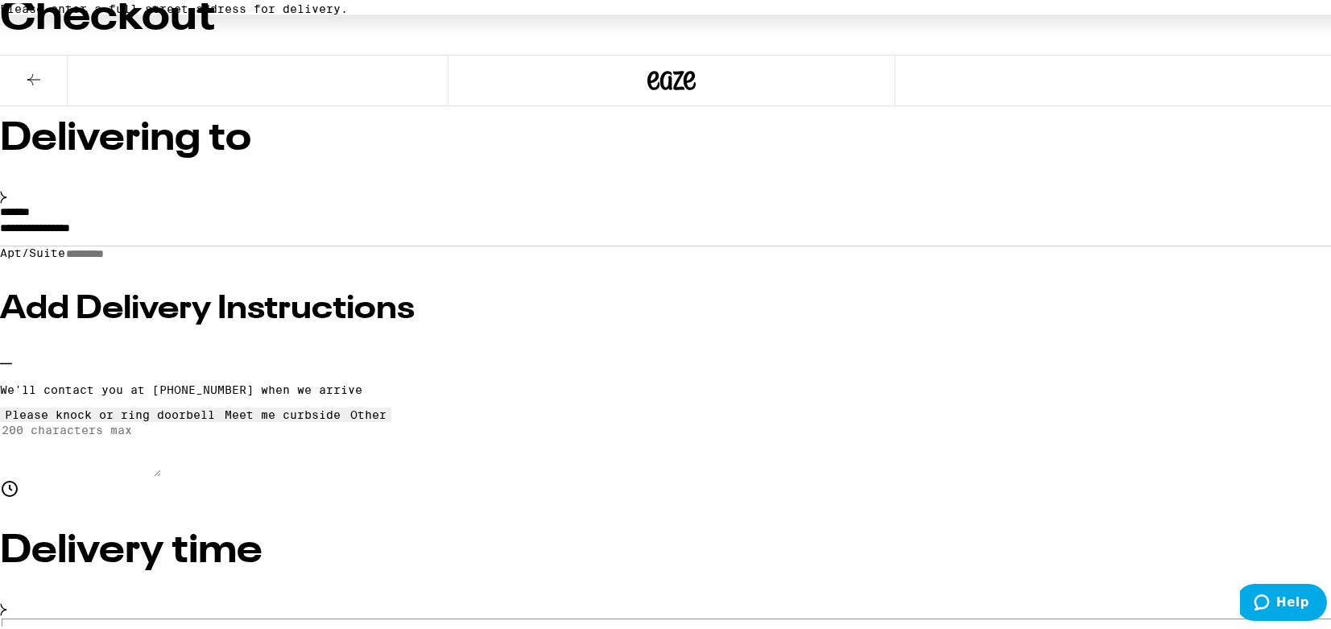
click at [369, 405] on icon at bounding box center [369, 405] width 0 height 0
click at [161, 469] on textarea "Enter any other delivery instructions you want driver to know" at bounding box center [80, 446] width 161 height 55
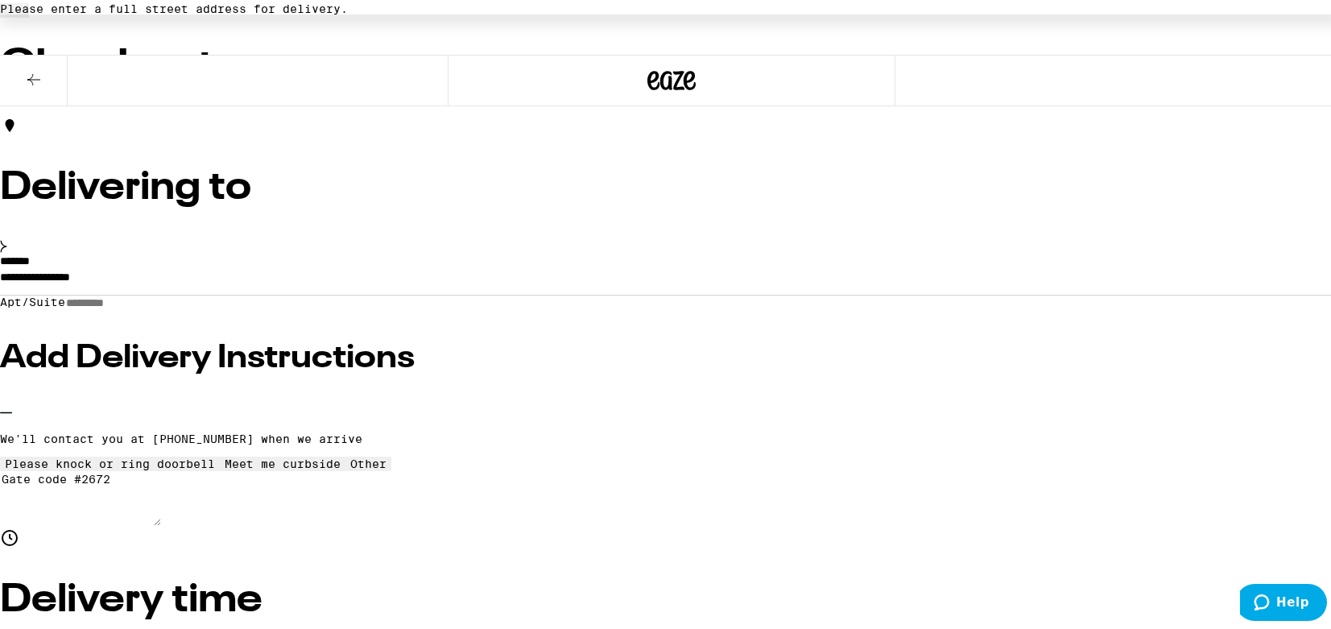
scroll to position [81, 0]
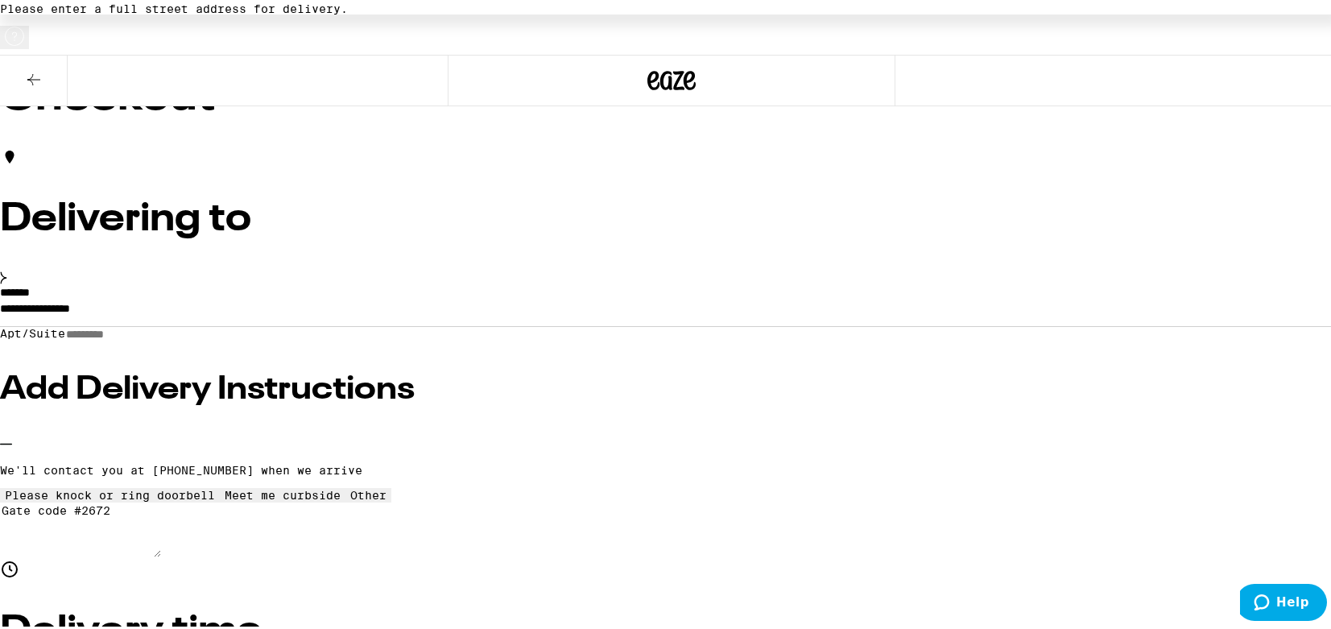
type textarea "Gate code #2672"
click at [276, 297] on input "**********" at bounding box center [671, 308] width 1343 height 27
click at [250, 295] on input "**********" at bounding box center [671, 308] width 1343 height 27
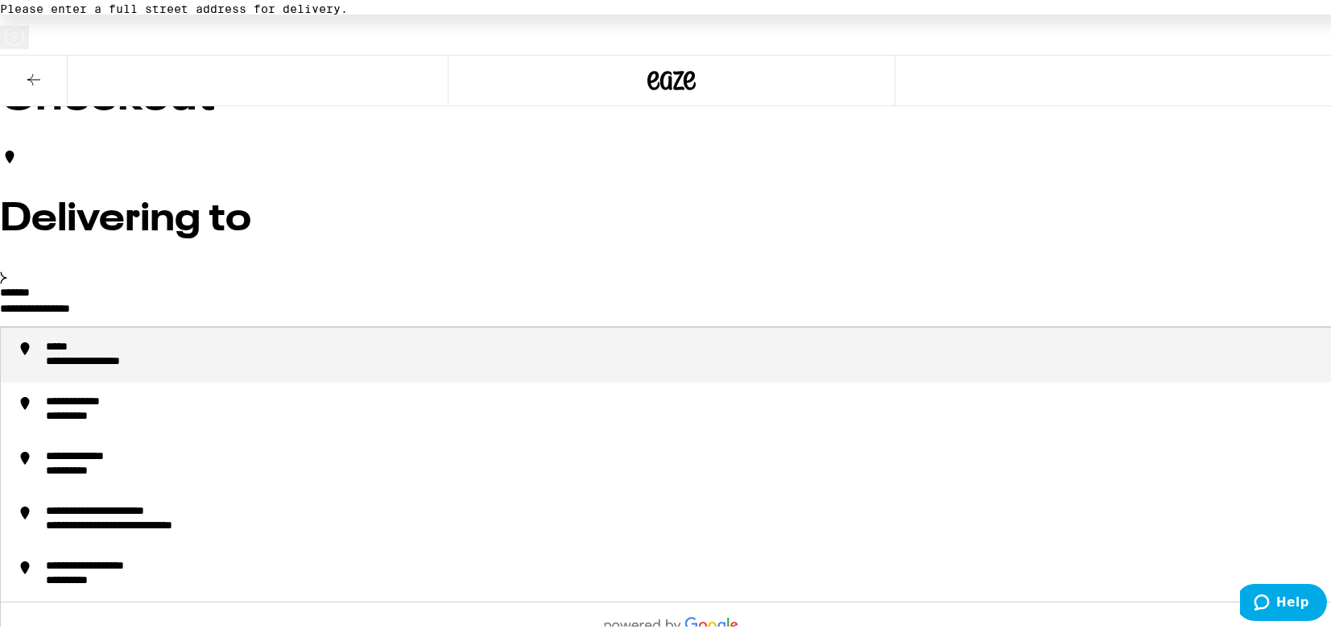
click at [273, 295] on input "**********" at bounding box center [671, 308] width 1343 height 27
click at [228, 337] on div "**********" at bounding box center [137, 344] width 182 height 14
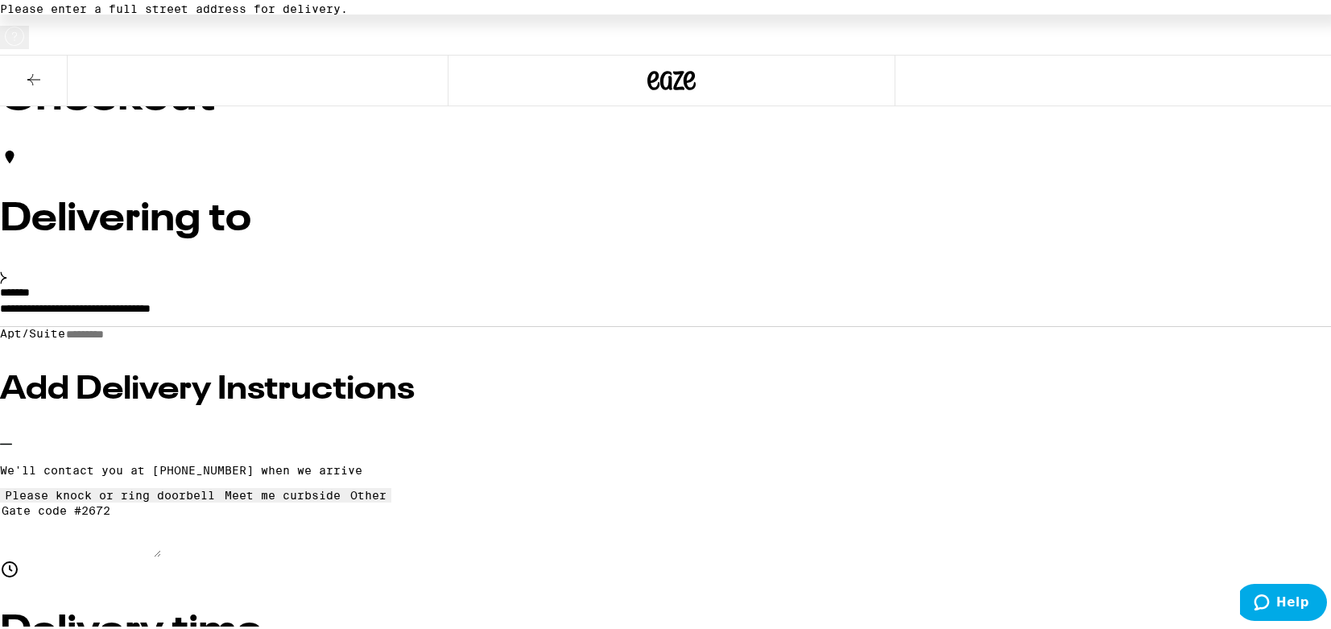
type input "**********"
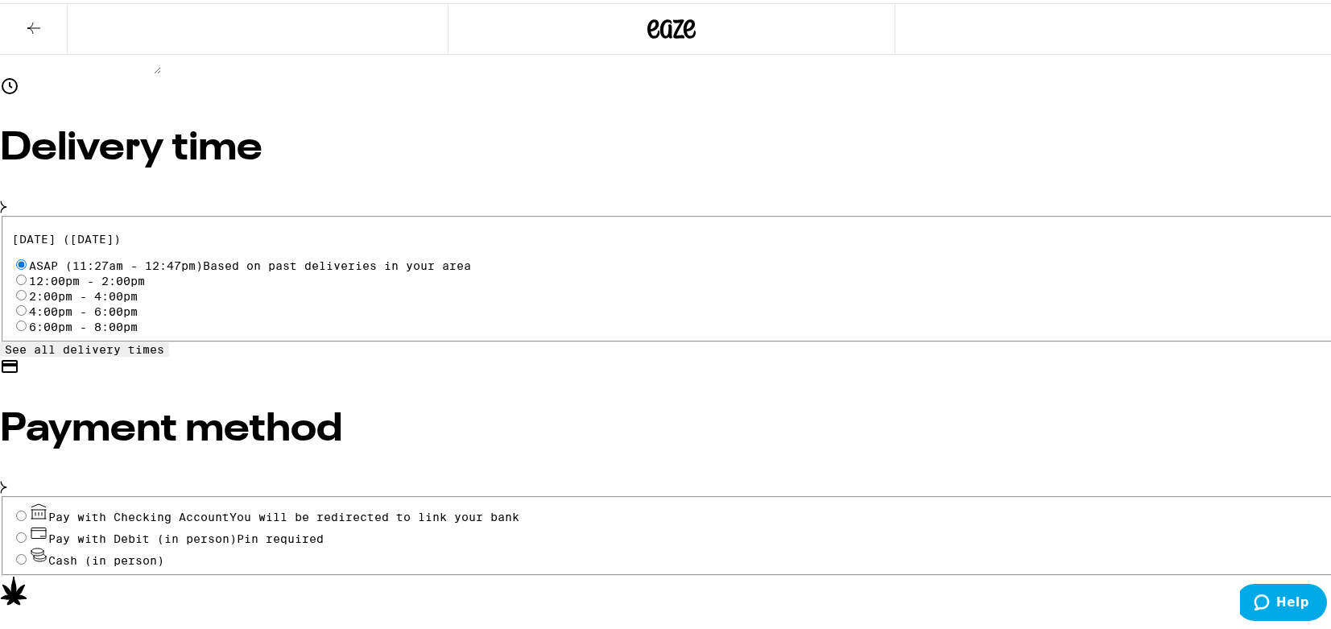
scroll to position [673, 0]
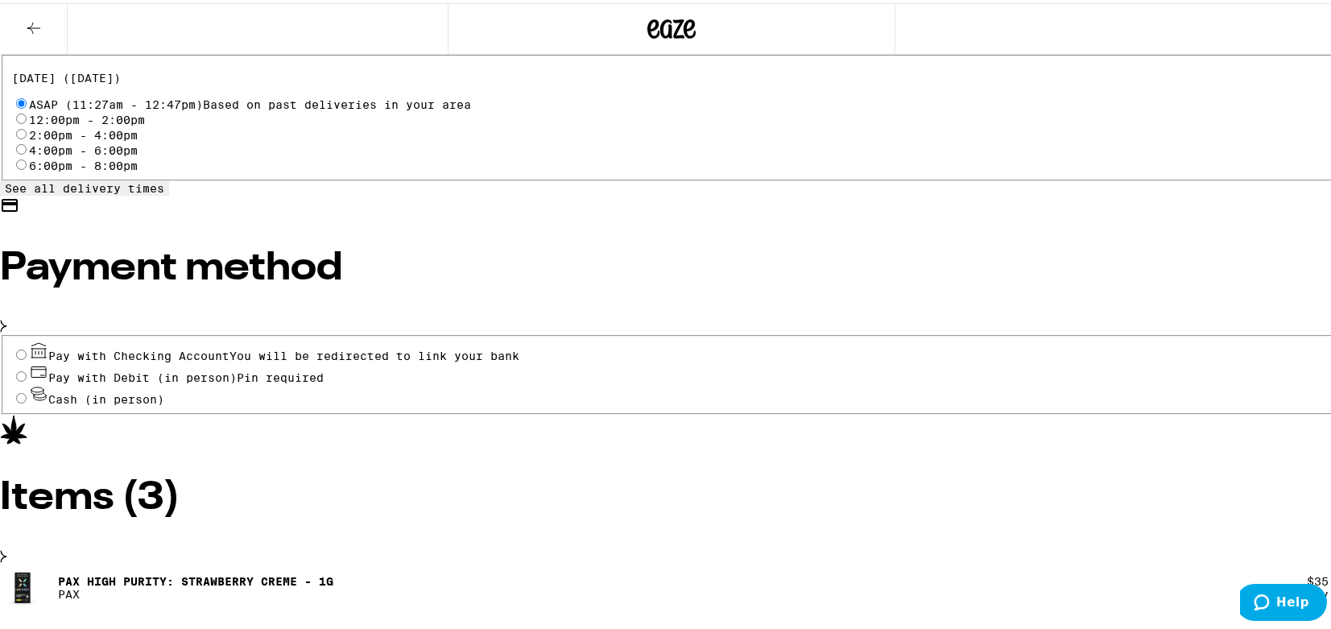
click at [27, 400] on input "Cash (in person)" at bounding box center [21, 395] width 10 height 10
radio input "true"
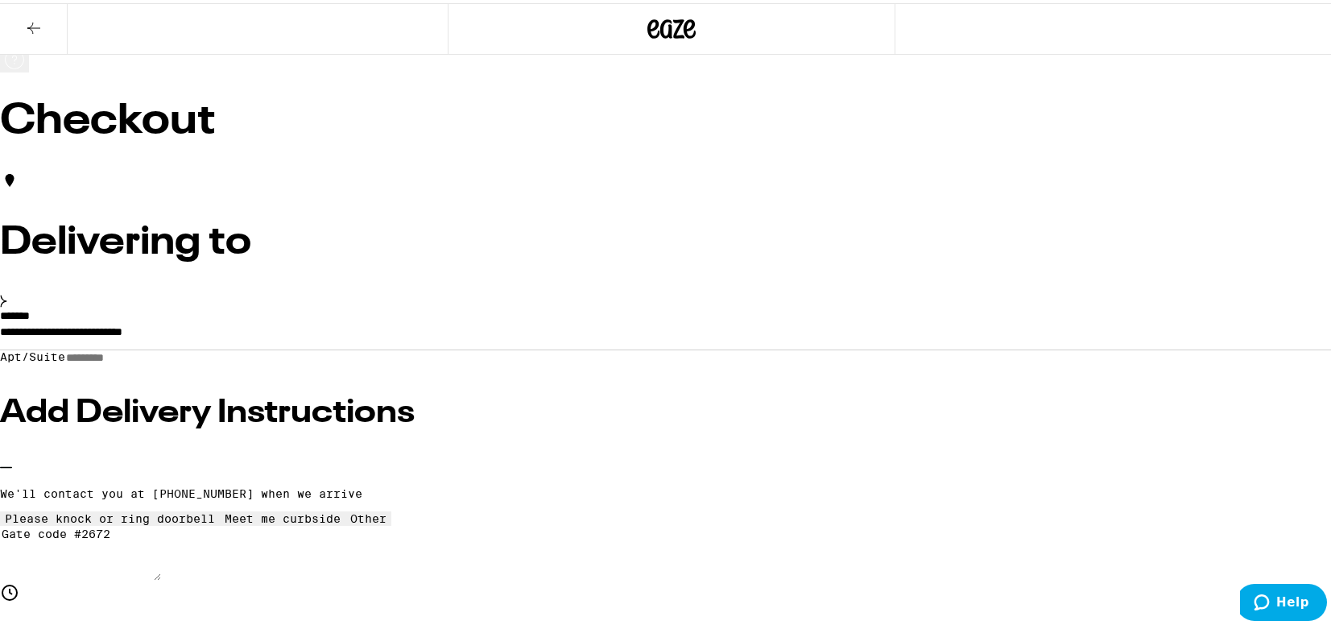
scroll to position [0, 0]
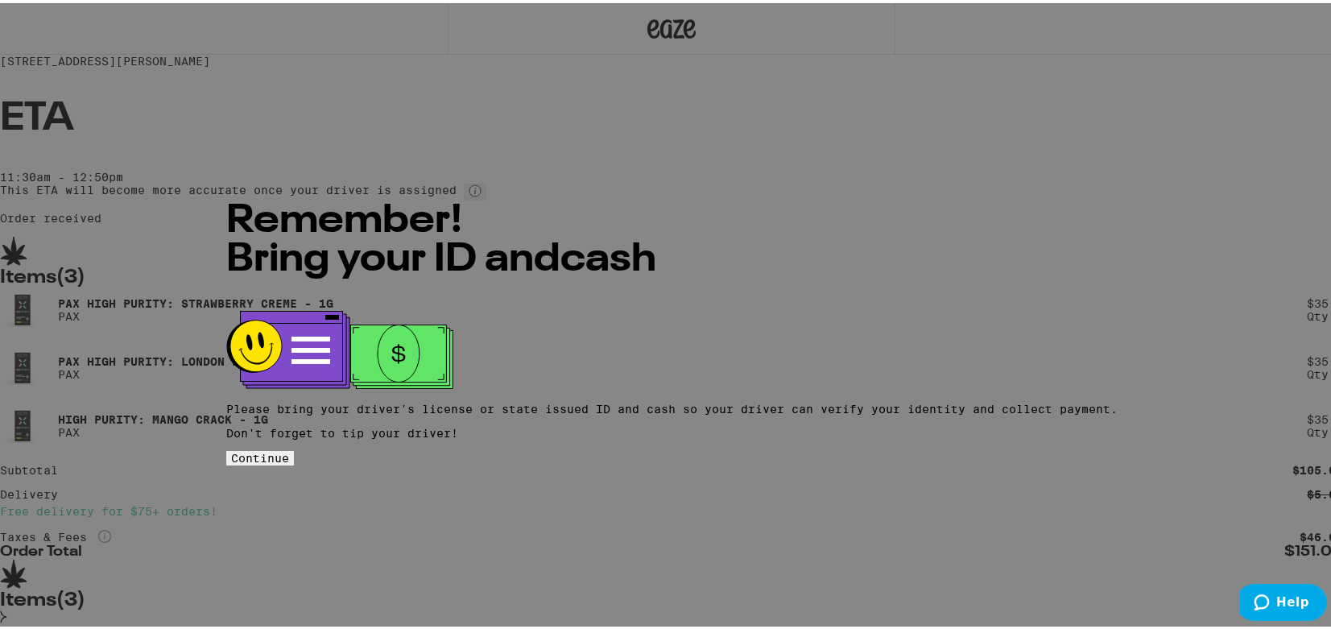
click at [294, 448] on button "Continue" at bounding box center [260, 455] width 68 height 14
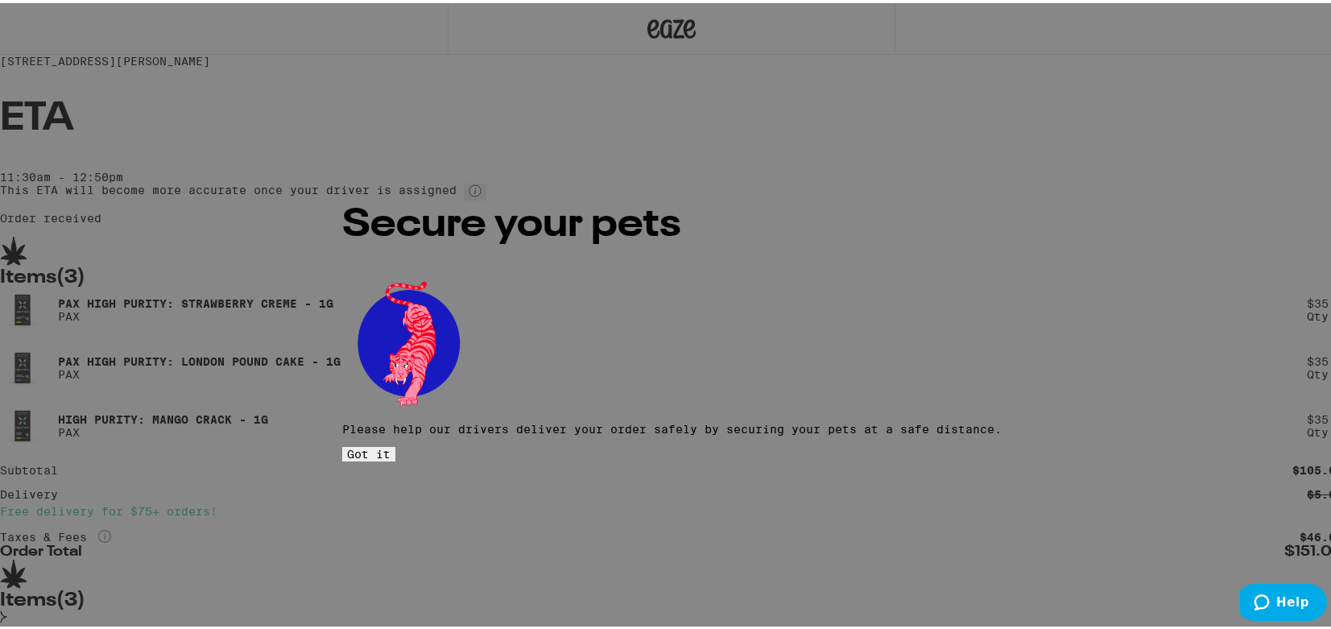
click at [390, 444] on span "Got it" at bounding box center [368, 450] width 43 height 13
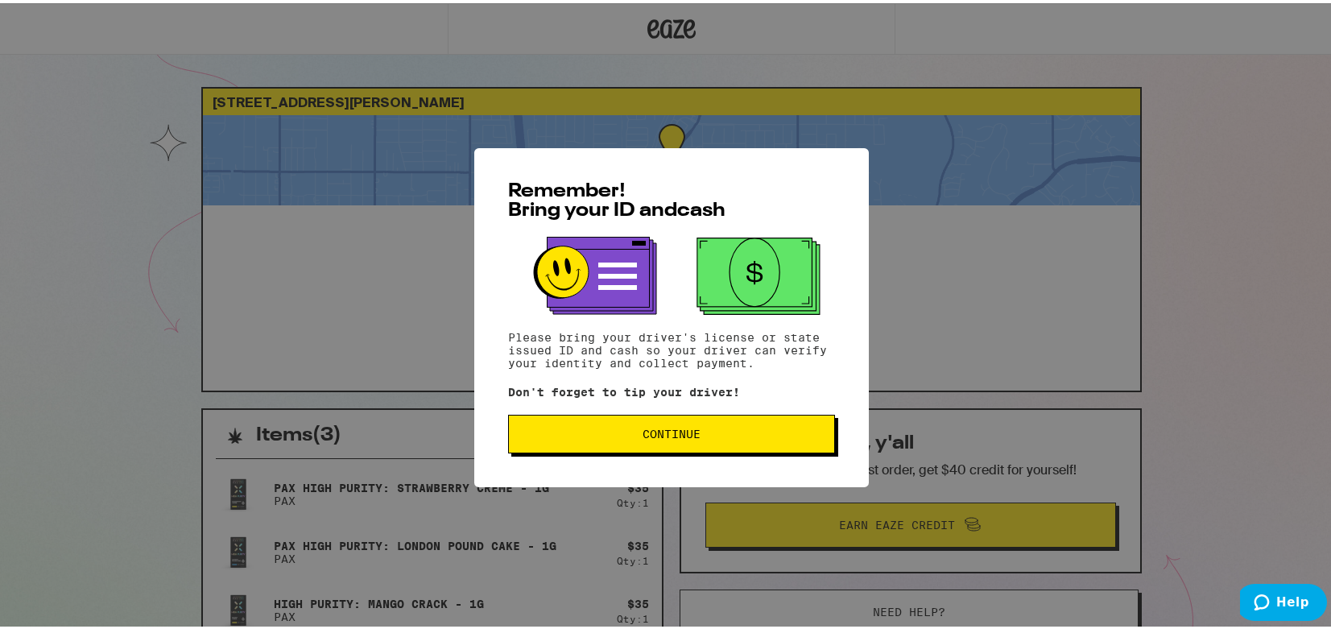
click at [762, 423] on button "Continue" at bounding box center [671, 430] width 327 height 39
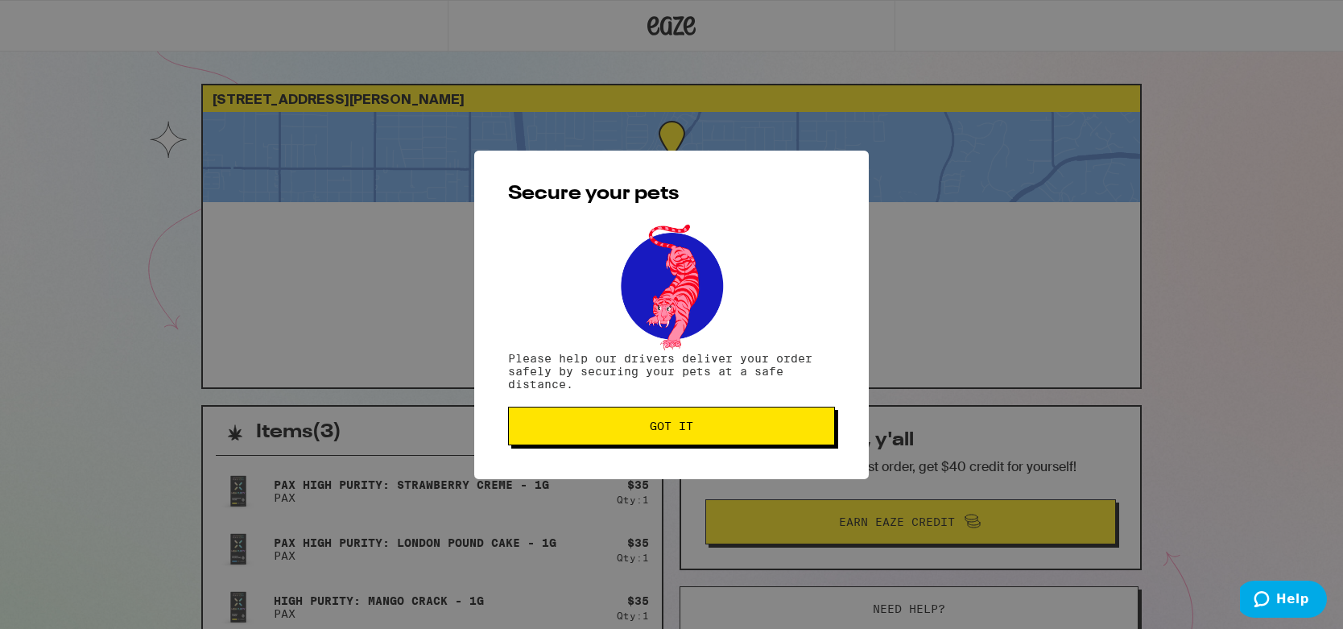
click at [712, 431] on span "Got it" at bounding box center [671, 425] width 299 height 11
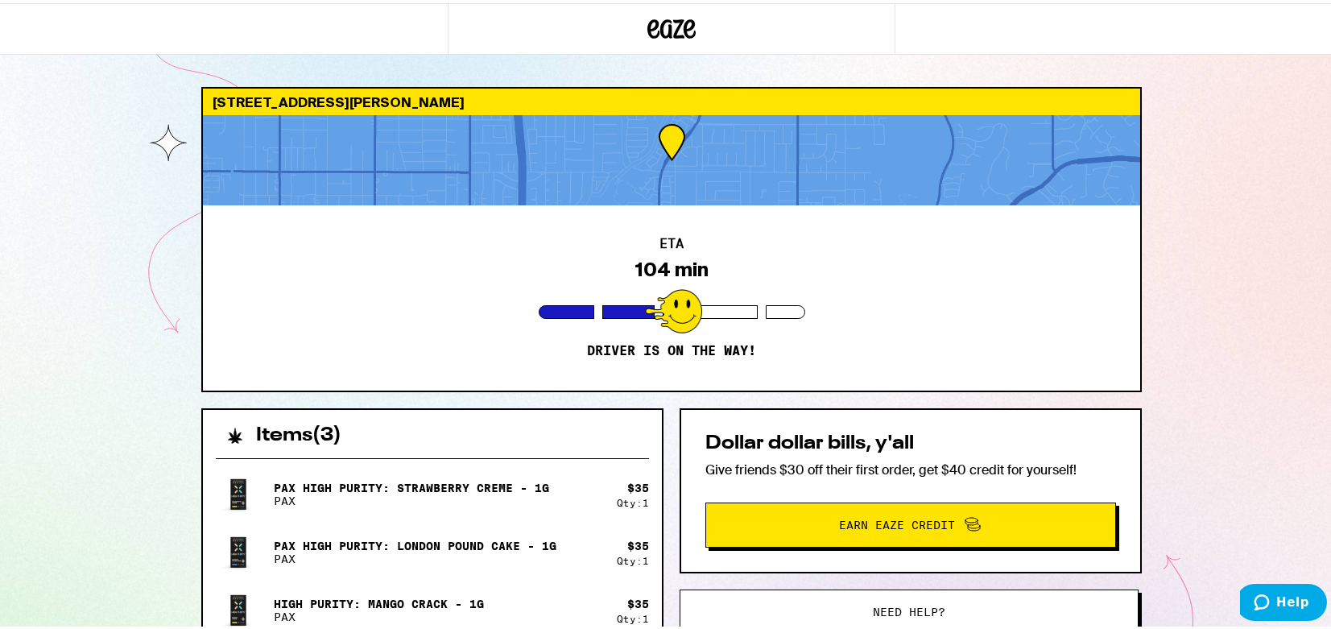
click at [110, 139] on div "534 N Turnberry Dr Orange 92869 ETA 104 min Driver is on the way! Items ( 3 ) P…" at bounding box center [671, 438] width 1343 height 877
click at [135, 226] on div "534 N Turnberry Dr Orange 92869 ETA 101 min Driver is on the way! Items ( 3 ) P…" at bounding box center [671, 438] width 1343 height 877
click at [155, 247] on div "534 N Turnberry Dr Orange 92869 ETA 99 min Driver is on the way! Items ( 3 ) Pa…" at bounding box center [671, 438] width 1343 height 877
click at [109, 271] on div "534 N Turnberry Dr Orange 92869 ETA 93 min Driver is on the way! Items ( 3 ) Pa…" at bounding box center [671, 438] width 1343 height 877
click at [133, 271] on div "534 N Turnberry Dr Orange 92869 ETA 91 min Driver is on the way! Items ( 3 ) Pa…" at bounding box center [671, 438] width 1343 height 877
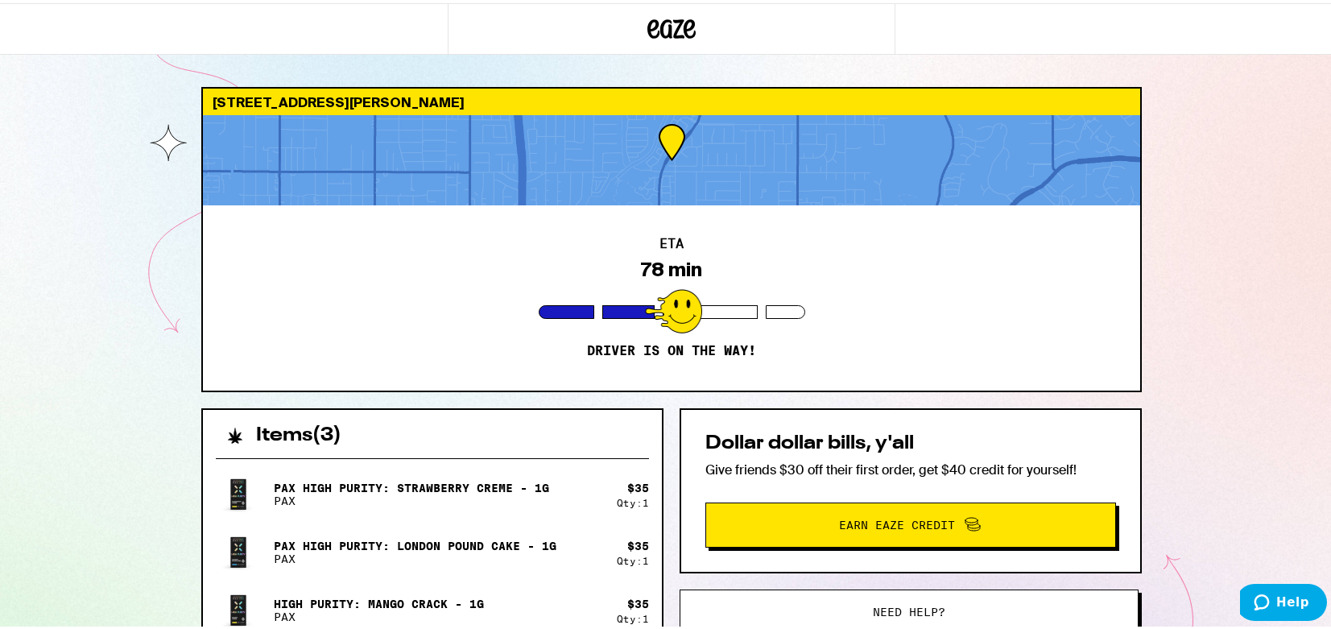
click at [149, 271] on div "534 N Turnberry Dr Orange 92869 ETA 78 min Driver is on the way! Items ( 3 ) Pa…" at bounding box center [671, 438] width 1343 height 877
click at [99, 277] on div "534 N Turnberry Dr Orange 92869 ETA 68 min Driver is on the way! Items ( 3 ) Pa…" at bounding box center [671, 438] width 1343 height 877
click at [138, 192] on div "534 N Turnberry Dr Orange 92869 ETA 59 min Driver is on the way! Items ( 3 ) Pa…" at bounding box center [671, 438] width 1343 height 877
click at [96, 316] on div "534 N Turnberry Dr Orange 92869 ETA 55 min Driver is on the way! Items ( 3 ) Pa…" at bounding box center [671, 438] width 1343 height 877
click at [140, 304] on div "534 N Turnberry Dr Orange 92869 ETA 50 min Driver is on the way! Items ( 3 ) Pa…" at bounding box center [671, 438] width 1343 height 877
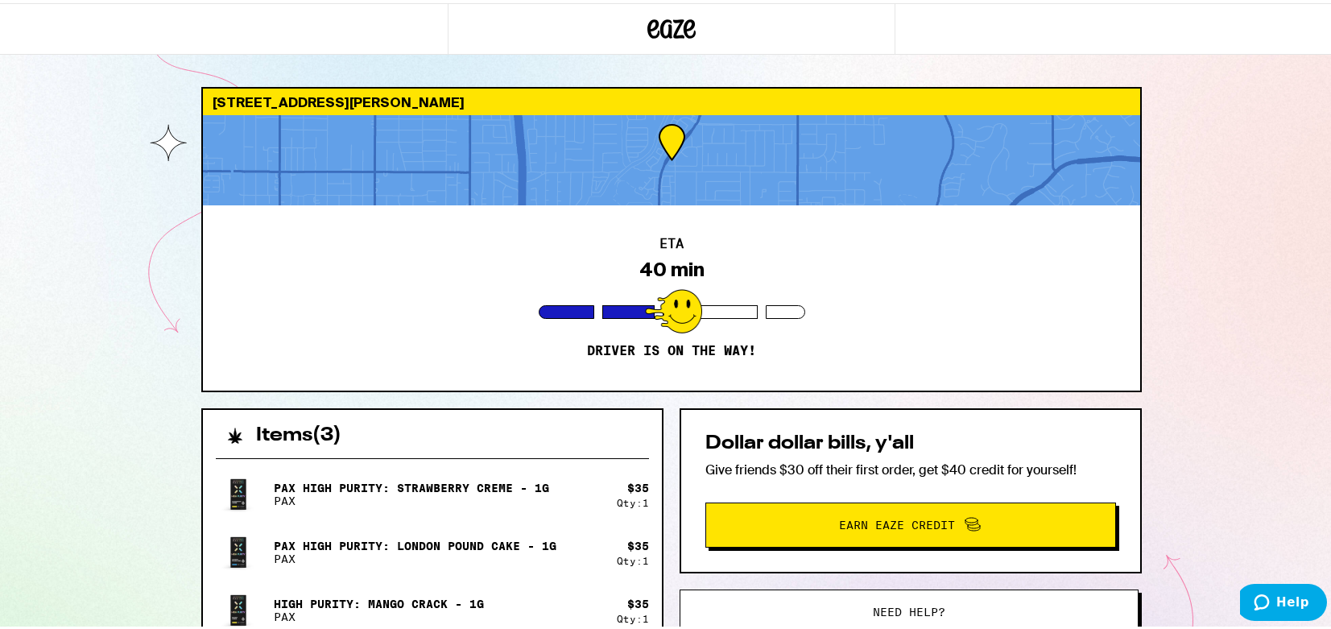
click at [471, 56] on div "534 N Turnberry Dr Orange 92869 ETA 40 min Driver is on the way! Items ( 3 ) Pa…" at bounding box center [671, 438] width 1343 height 877
click at [261, 283] on div "ETA 24 min Driver is on the way!" at bounding box center [671, 294] width 937 height 185
drag, startPoint x: 666, startPoint y: 574, endPoint x: 670, endPoint y: 564, distance: 10.5
click at [666, 574] on div "Items ( 3 ) Pax High Purity: Strawberry Creme - 1g PAX $ 35 Qty: 1 Pax High Pur…" at bounding box center [671, 641] width 940 height 473
click at [550, 617] on div "High Purity: Mango Crack - 1g PAX" at bounding box center [416, 606] width 401 height 45
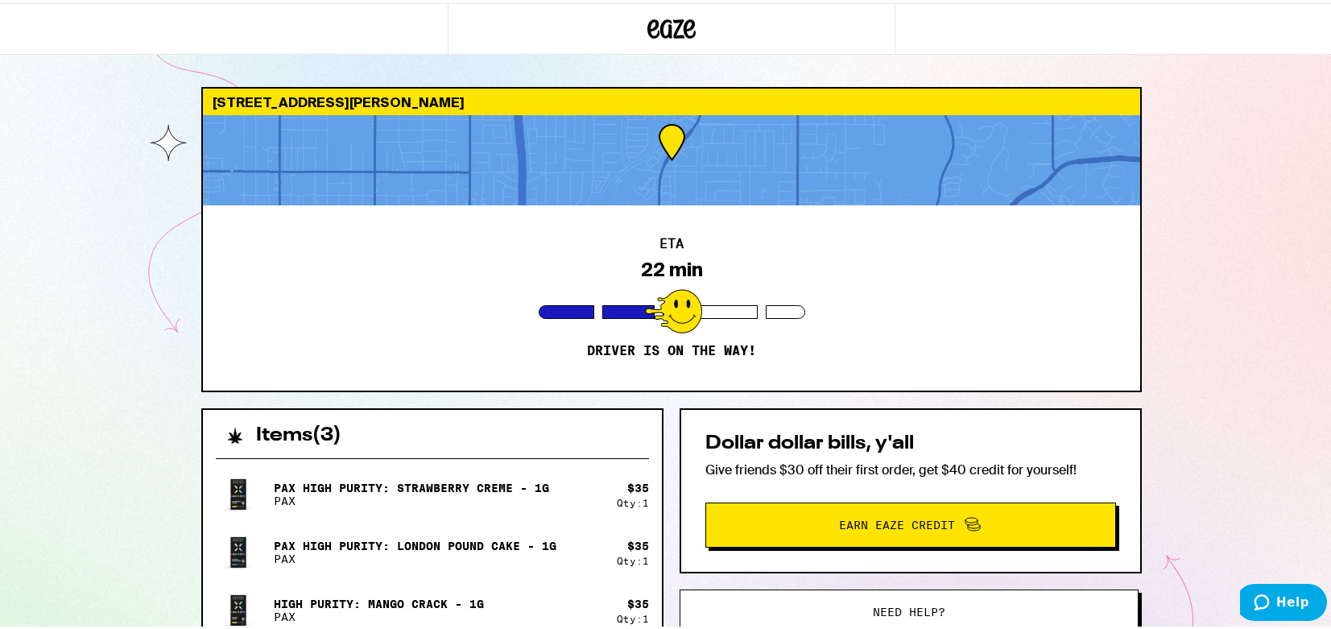
click at [114, 102] on div "534 N Turnberry Dr Orange 92869 ETA 22 min Driver is on the way! Items ( 3 ) Pa…" at bounding box center [671, 438] width 1343 height 877
click at [1270, 422] on div "534 N Turnberry Dr Orange 92869 ETA 20 min Driver is on the way! Items ( 3 ) Pa…" at bounding box center [671, 438] width 1343 height 877
